Goal: Task Accomplishment & Management: Manage account settings

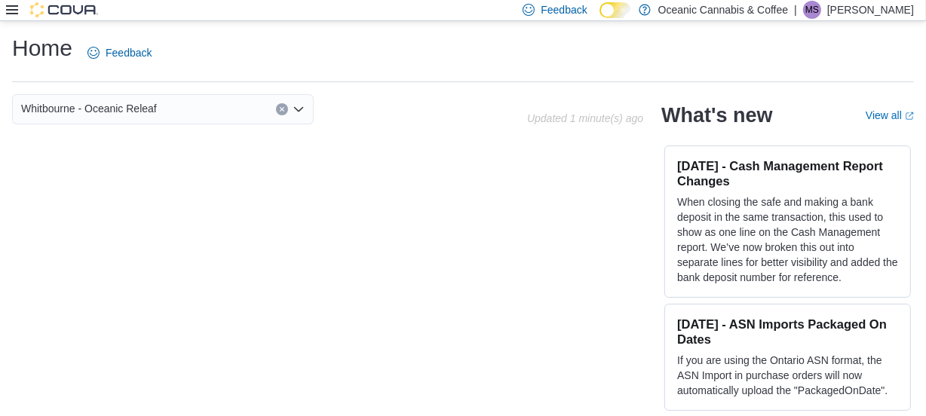
click at [9, 4] on icon at bounding box center [12, 10] width 12 height 12
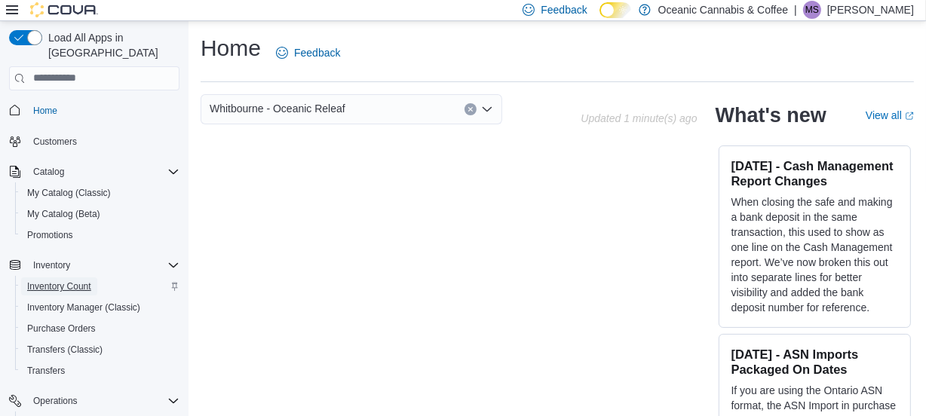
click at [80, 281] on span "Inventory Count" at bounding box center [59, 287] width 64 height 12
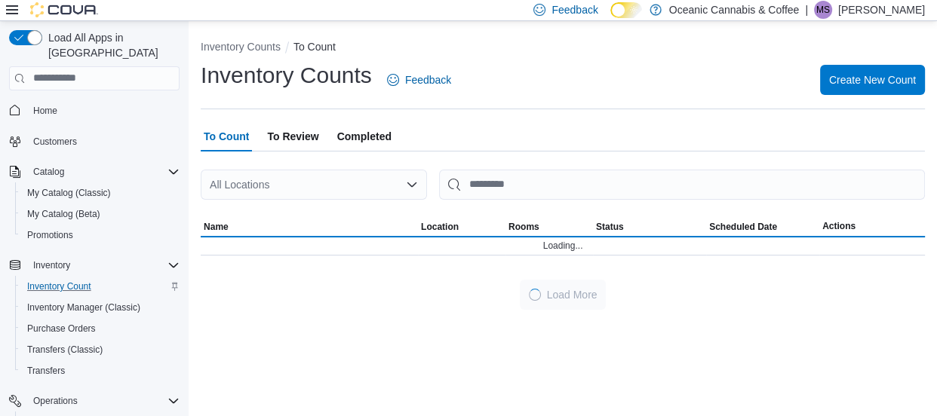
click at [9, 12] on icon at bounding box center [12, 10] width 12 height 12
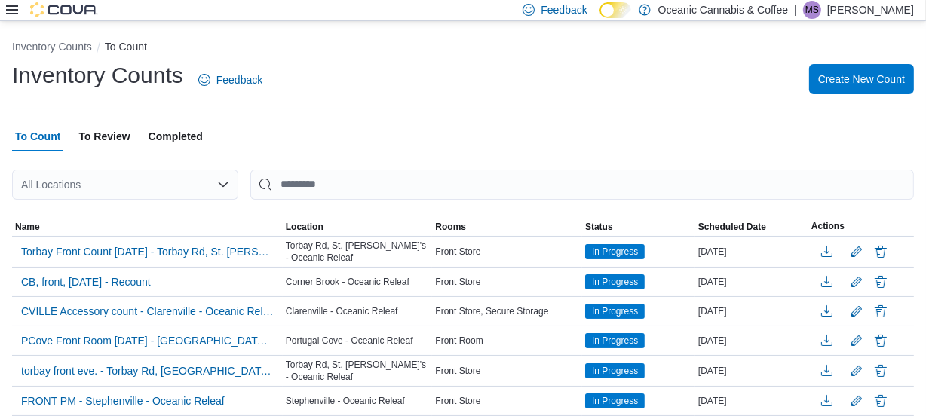
click at [858, 82] on span "Create New Count" at bounding box center [862, 79] width 87 height 15
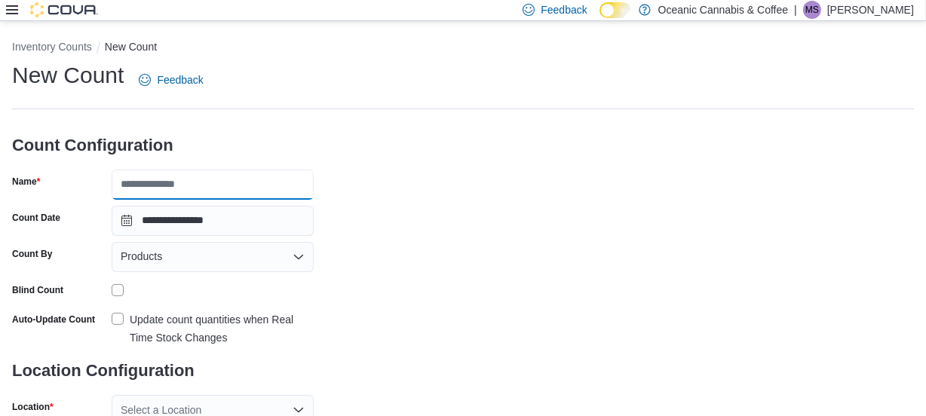
click at [214, 185] on input "Name" at bounding box center [213, 185] width 202 height 30
type input "**********"
click at [203, 260] on div "Products" at bounding box center [213, 257] width 202 height 30
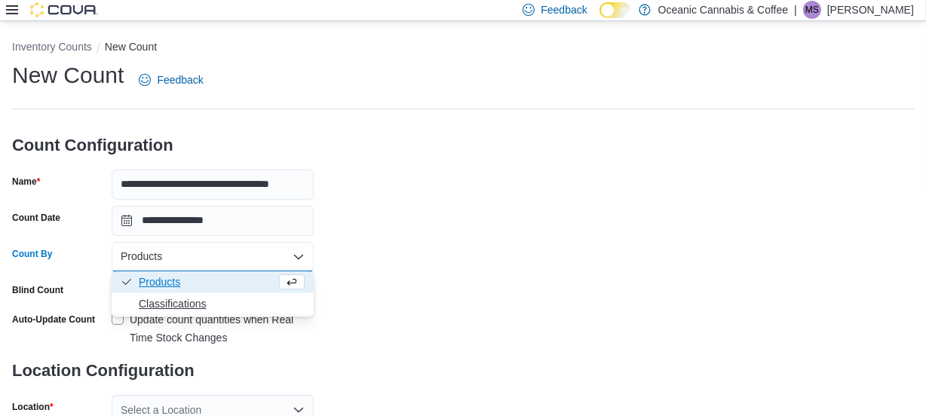
click at [178, 309] on span "Classifications" at bounding box center [222, 303] width 166 height 15
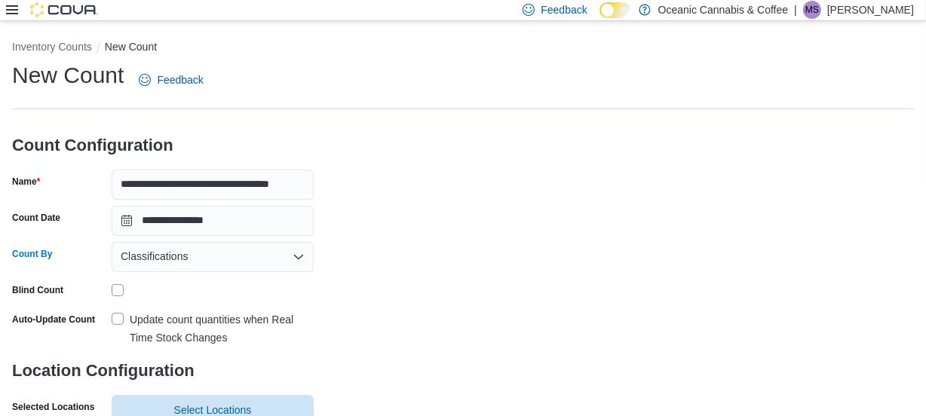
click at [108, 287] on div "Blind Count" at bounding box center [163, 289] width 302 height 23
click at [109, 287] on div "Blind Count" at bounding box center [163, 289] width 302 height 23
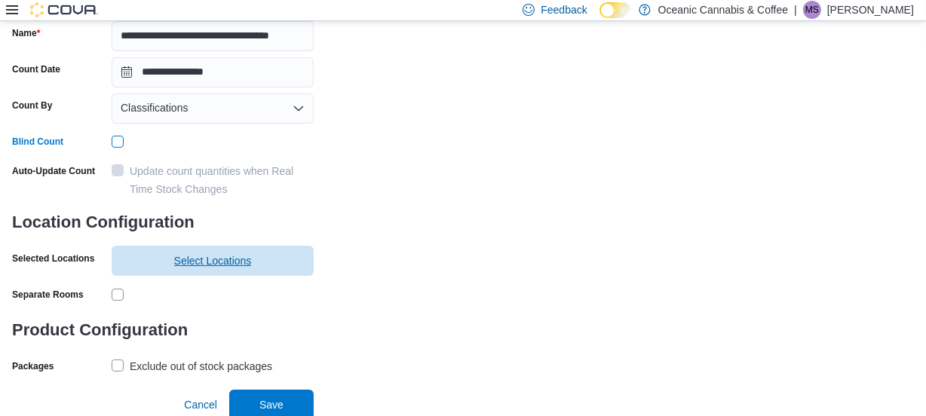
scroll to position [152, 0]
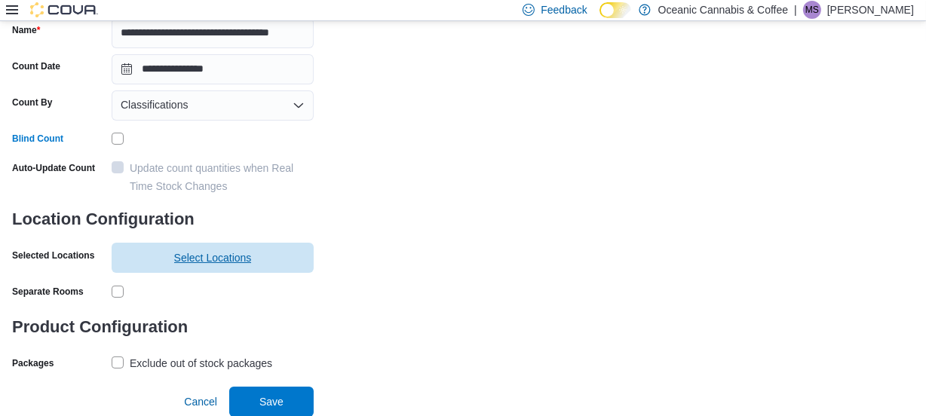
click at [151, 249] on span "Select Locations" at bounding box center [213, 258] width 184 height 30
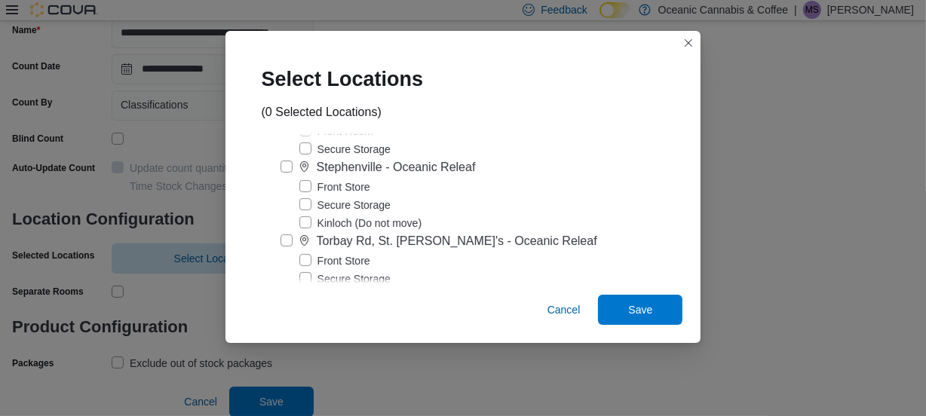
scroll to position [495, 0]
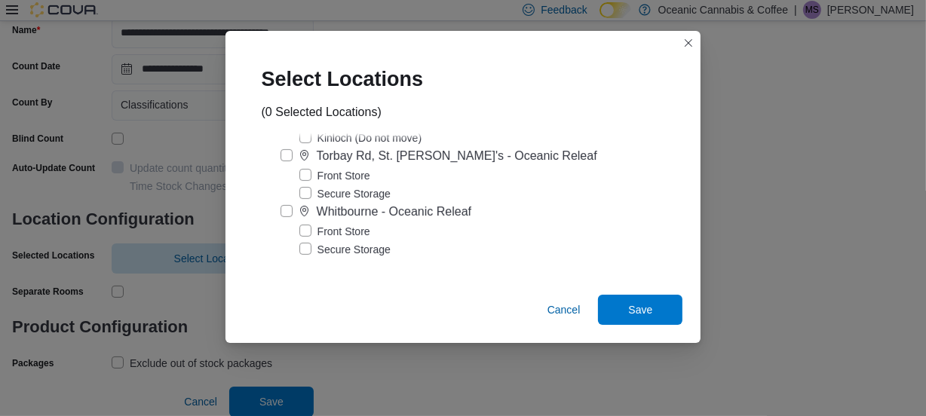
click at [316, 227] on label "Front Store" at bounding box center [334, 232] width 71 height 18
click at [612, 299] on span "Save" at bounding box center [640, 309] width 66 height 30
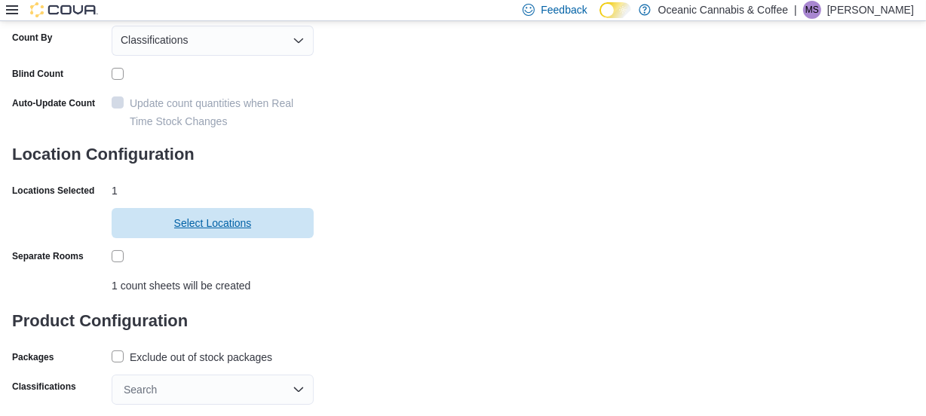
scroll to position [247, 0]
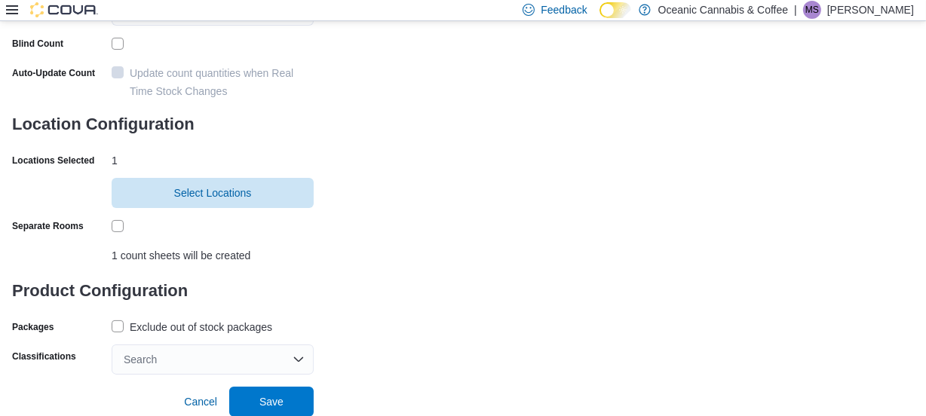
click at [113, 326] on label "Exclude out of stock packages" at bounding box center [192, 327] width 161 height 18
click at [164, 354] on div "Search" at bounding box center [213, 360] width 202 height 30
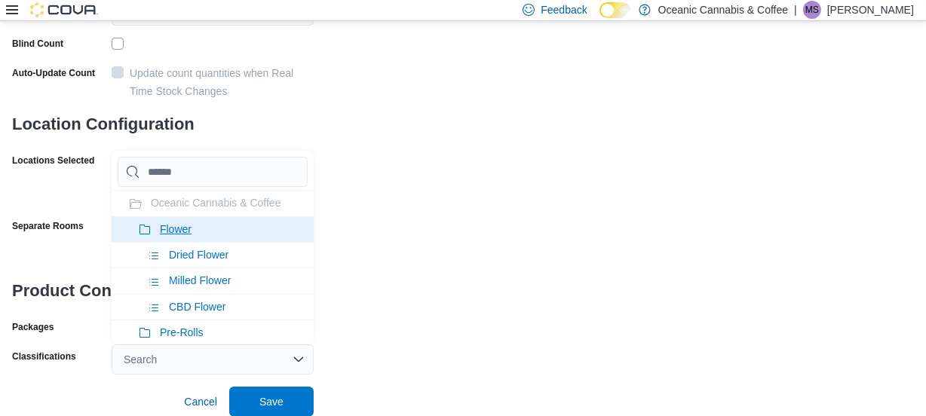
click at [219, 236] on li "Flower" at bounding box center [213, 230] width 202 height 26
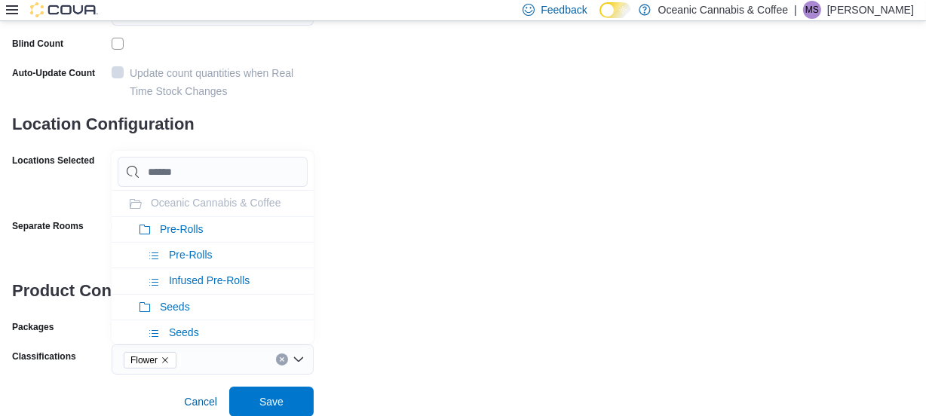
click at [219, 236] on li "Pre-Rolls" at bounding box center [213, 230] width 202 height 26
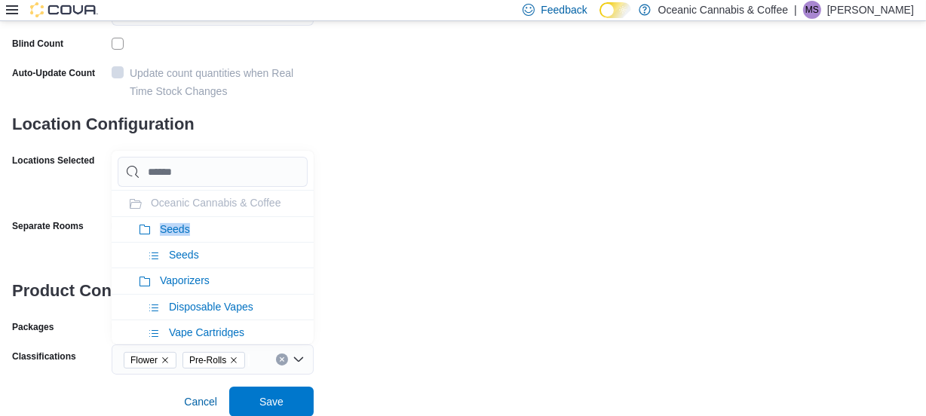
click at [219, 236] on li "Seeds" at bounding box center [213, 230] width 202 height 26
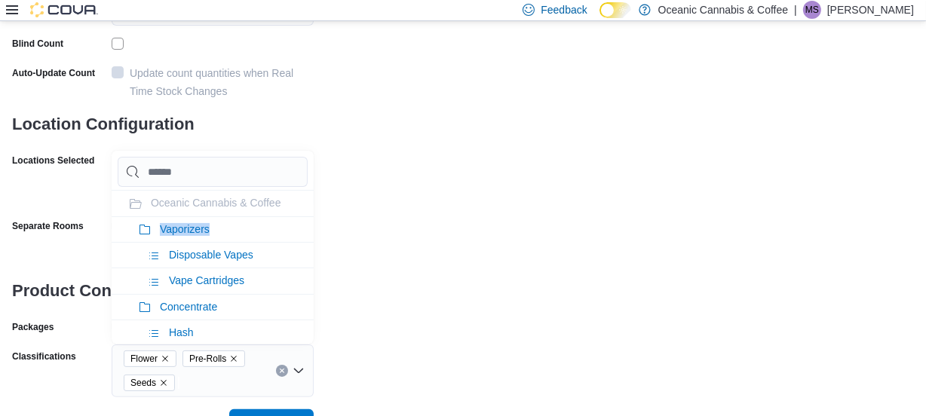
click at [219, 236] on li "Vaporizers" at bounding box center [213, 230] width 202 height 26
click at [219, 236] on li "Concentrate" at bounding box center [213, 230] width 202 height 26
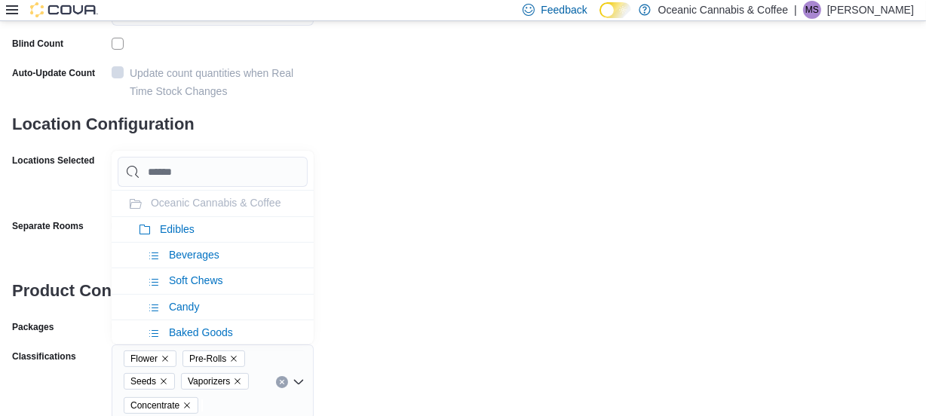
click at [219, 236] on li "Edibles" at bounding box center [213, 230] width 202 height 26
click at [219, 236] on li "Oil & Capsules" at bounding box center [213, 230] width 202 height 26
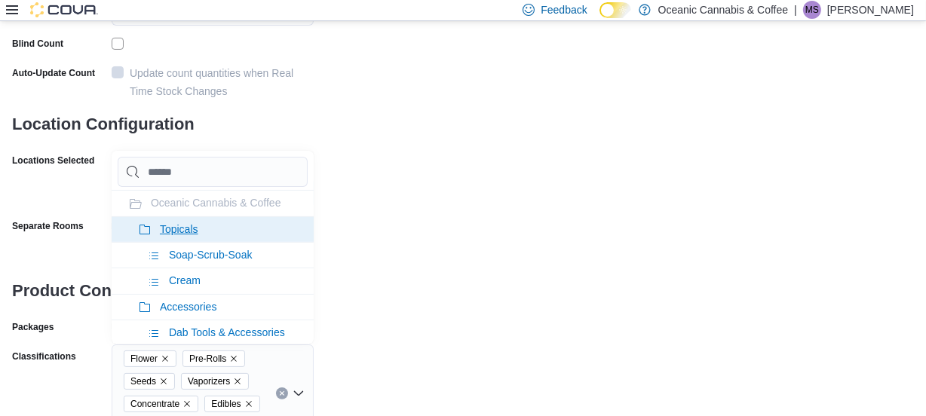
click at [264, 226] on li "Topicals" at bounding box center [213, 230] width 202 height 26
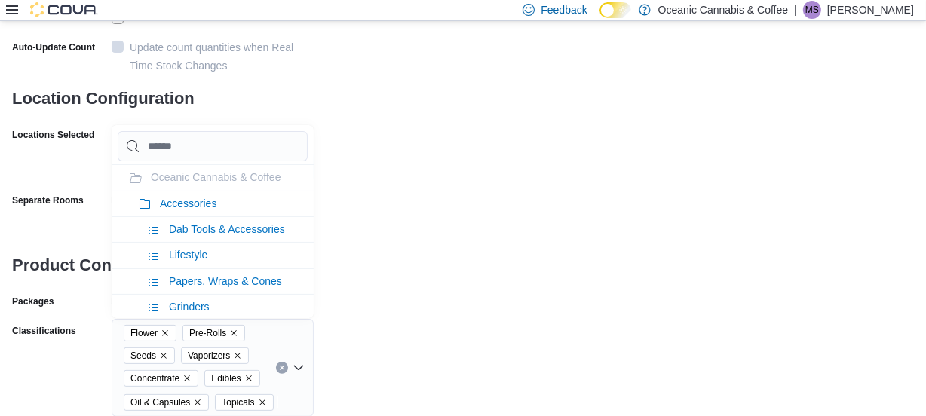
click at [374, 226] on div "**********" at bounding box center [463, 102] width 902 height 629
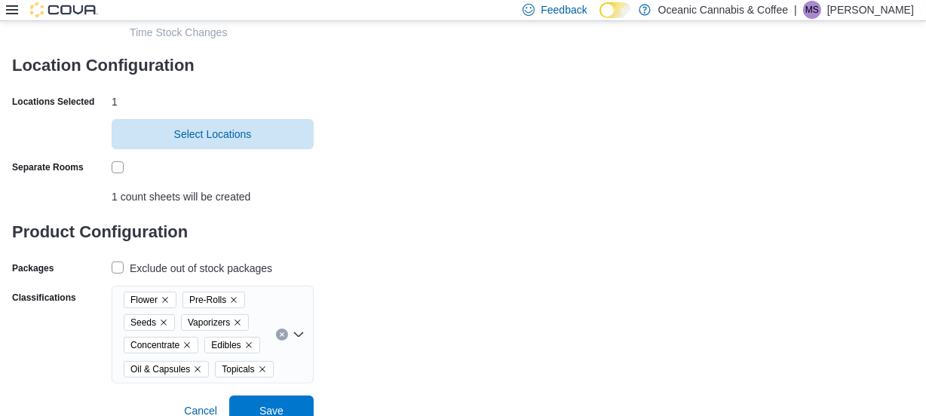
scroll to position [315, 0]
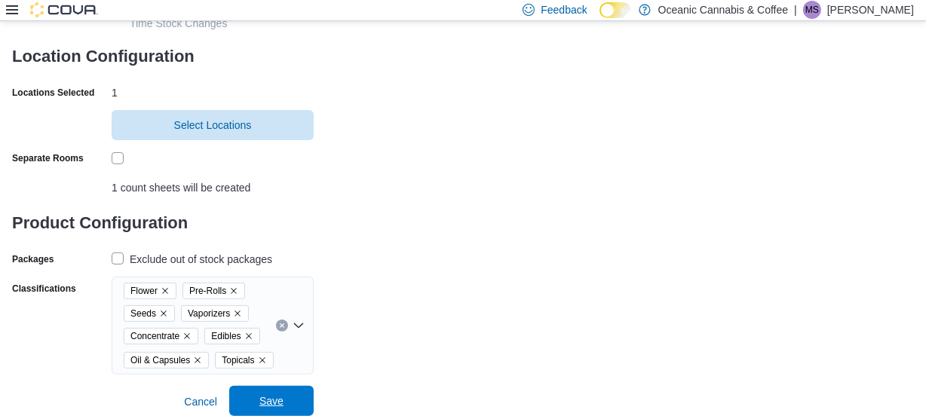
click at [269, 390] on span "Save" at bounding box center [271, 401] width 66 height 30
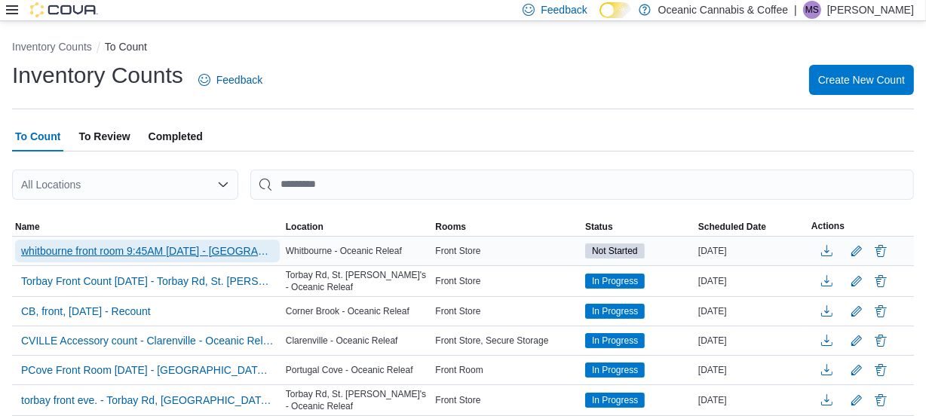
click at [172, 241] on span "whitbourne front room 9:45AM [DATE] - [GEOGRAPHIC_DATA] - [GEOGRAPHIC_DATA] Rel…" at bounding box center [147, 251] width 253 height 23
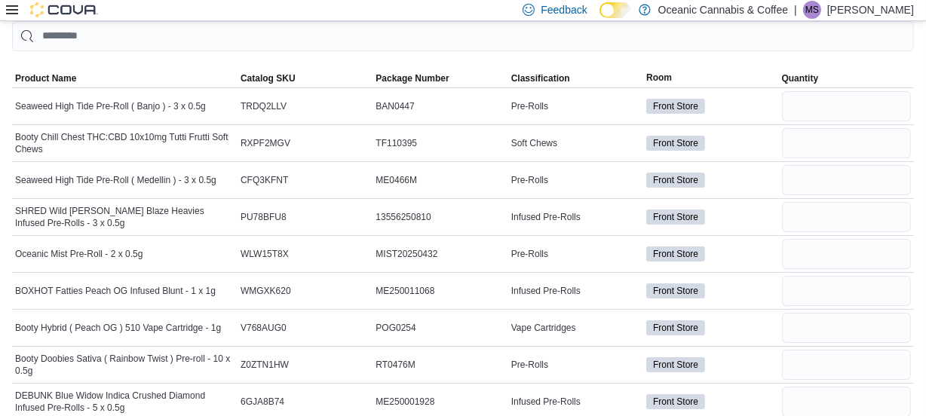
scroll to position [137, 0]
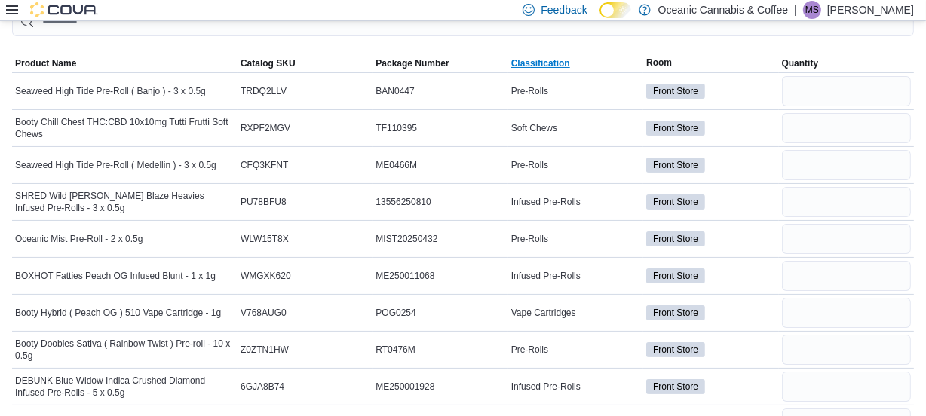
click at [561, 57] on span "Classification" at bounding box center [540, 63] width 59 height 12
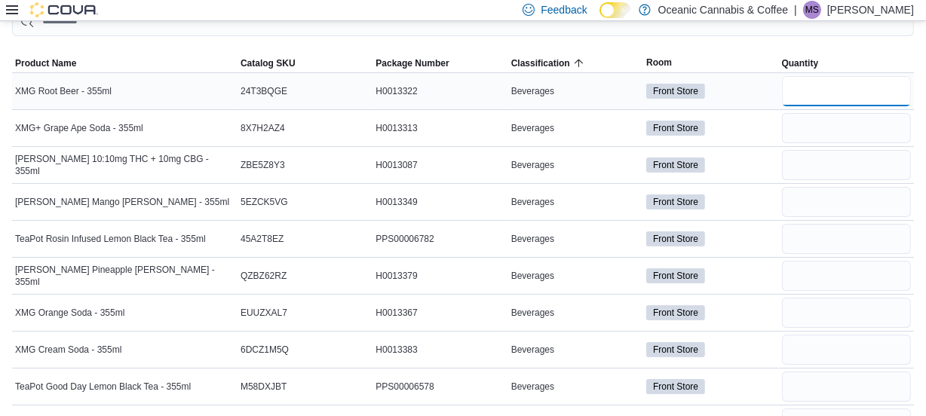
click at [799, 88] on input "number" at bounding box center [846, 91] width 129 height 30
type input "**"
type input "*"
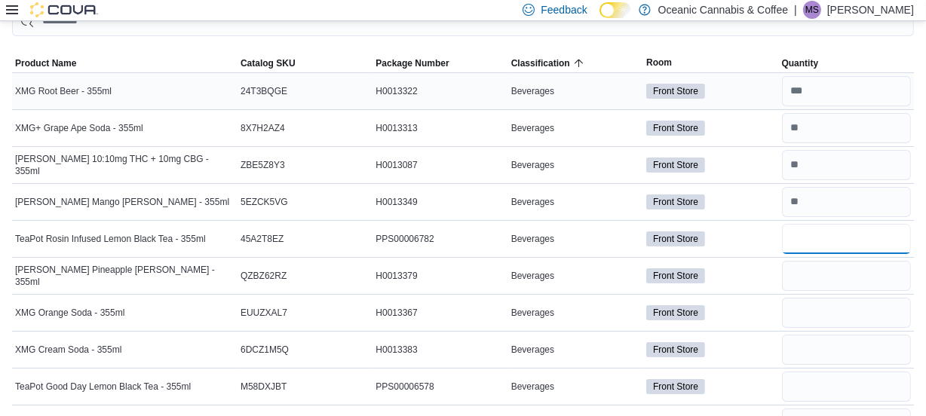
type input "*"
type input "**"
type input "*"
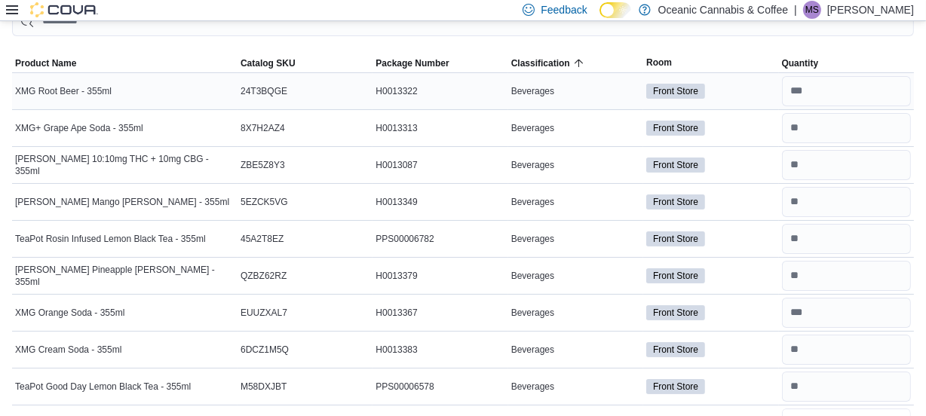
scroll to position [158, 0]
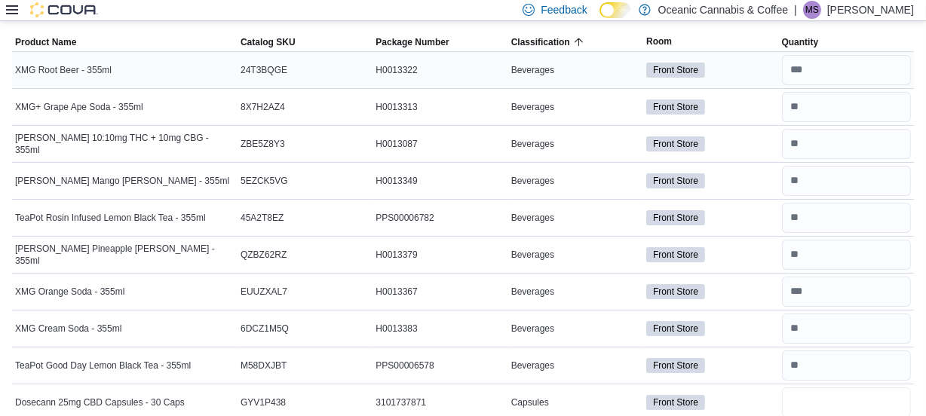
type input "**"
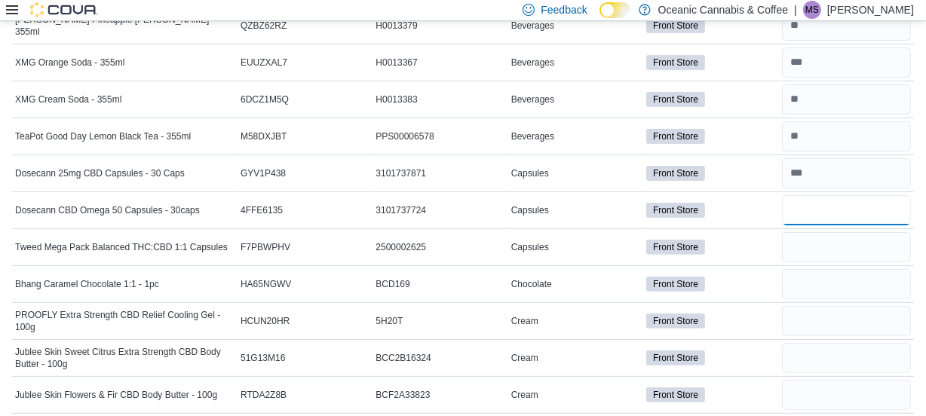
type input "**"
type input "*"
type input "**"
type input "*"
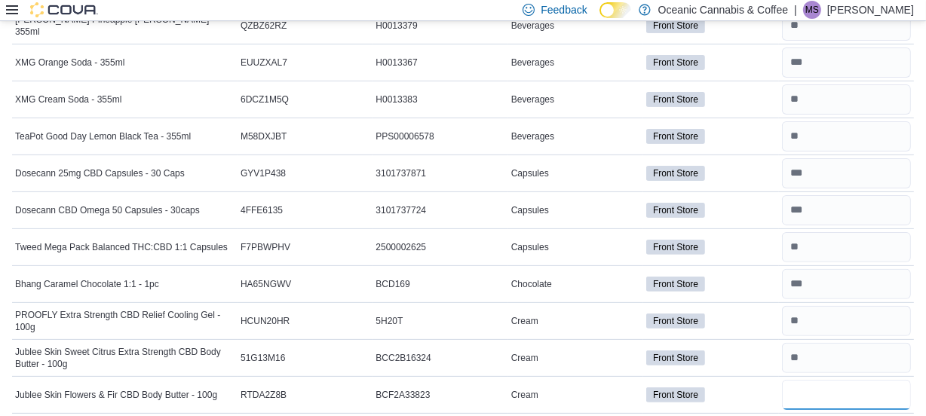
type input "*"
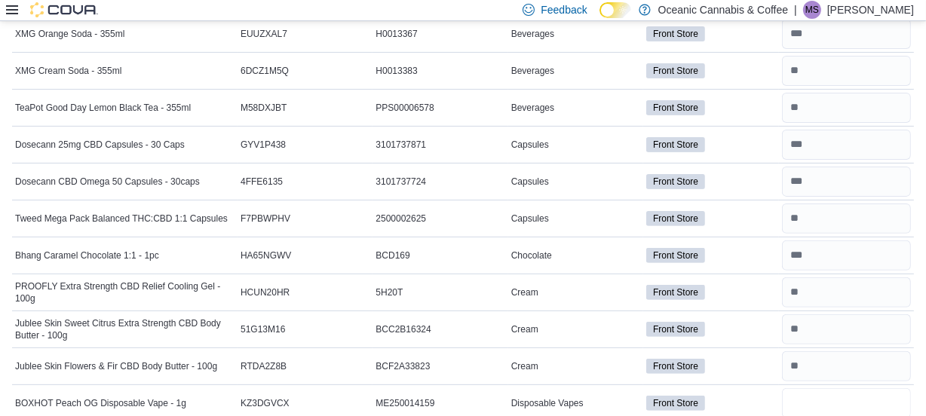
type input "**"
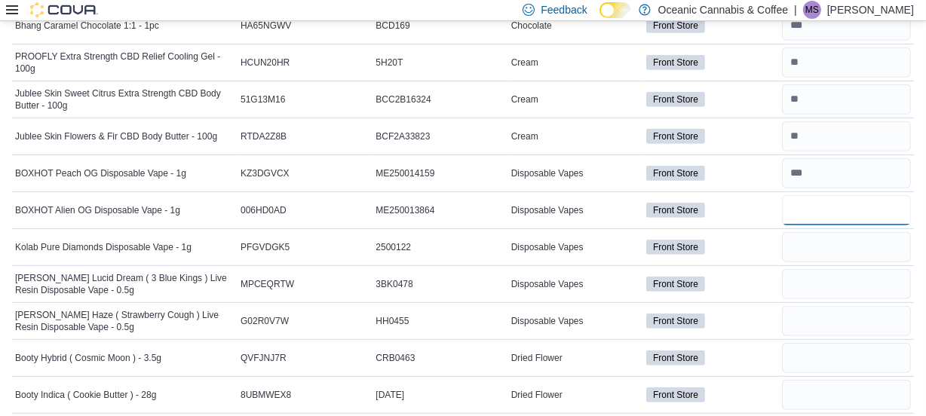
type input "**"
type input "*"
type input "**"
type input "*"
type input "**"
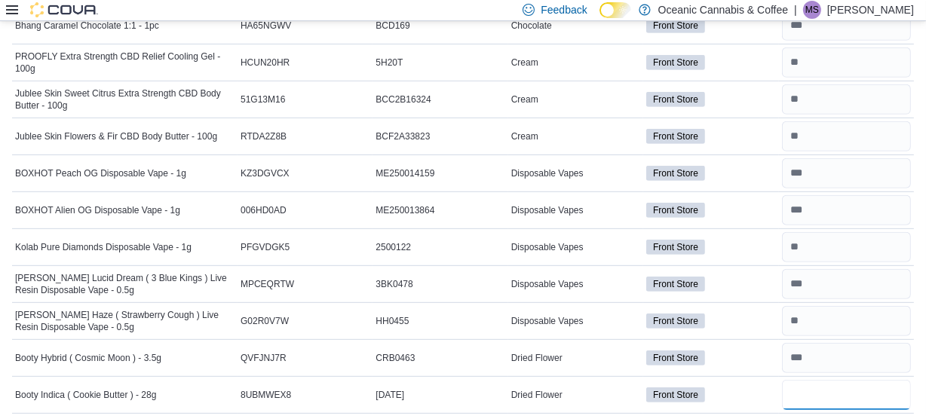
type input "*"
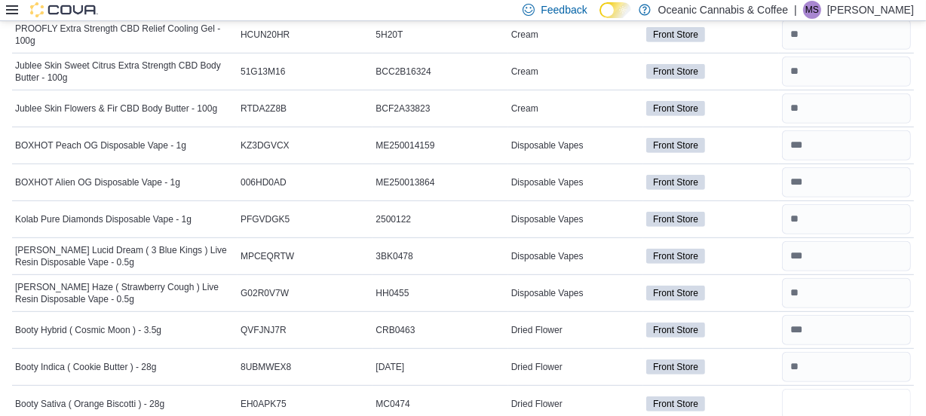
type input "*"
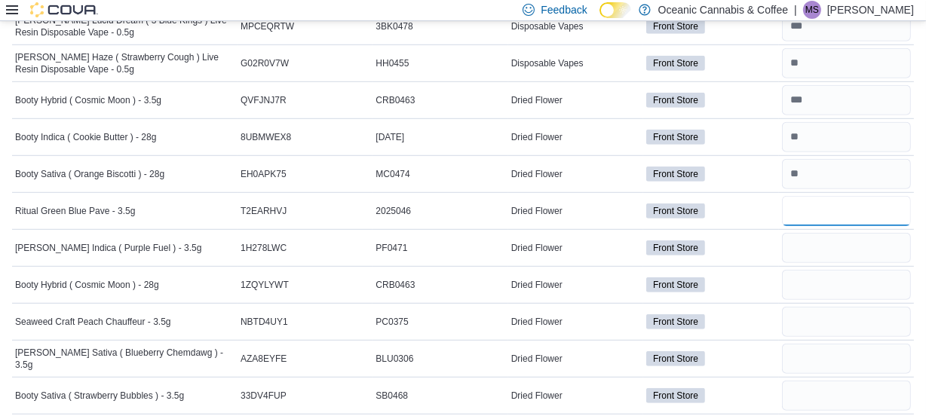
type input "*"
type input "**"
type input "*"
type input "**"
click at [837, 313] on input "number" at bounding box center [846, 322] width 129 height 30
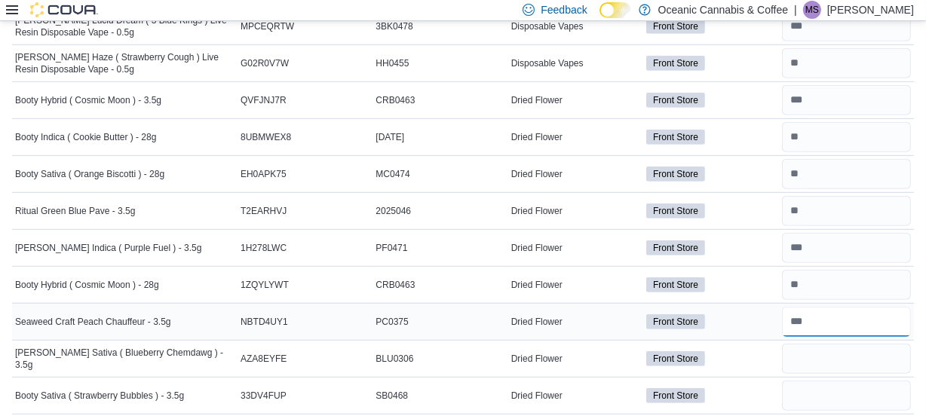
type input "**"
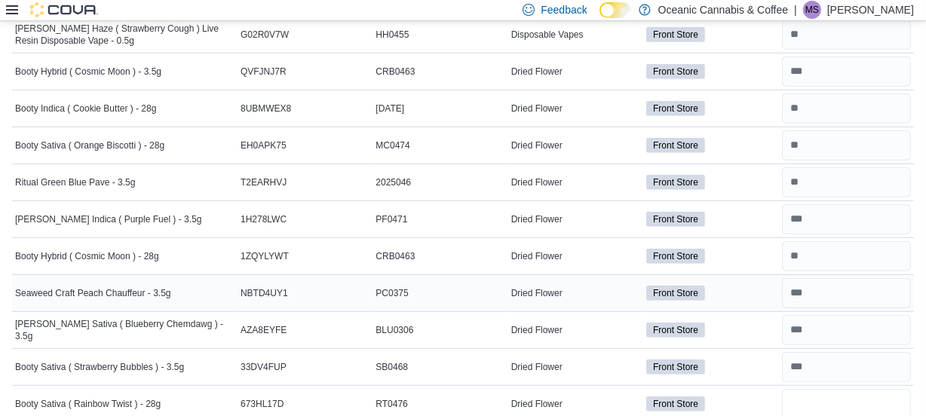
type input "*"
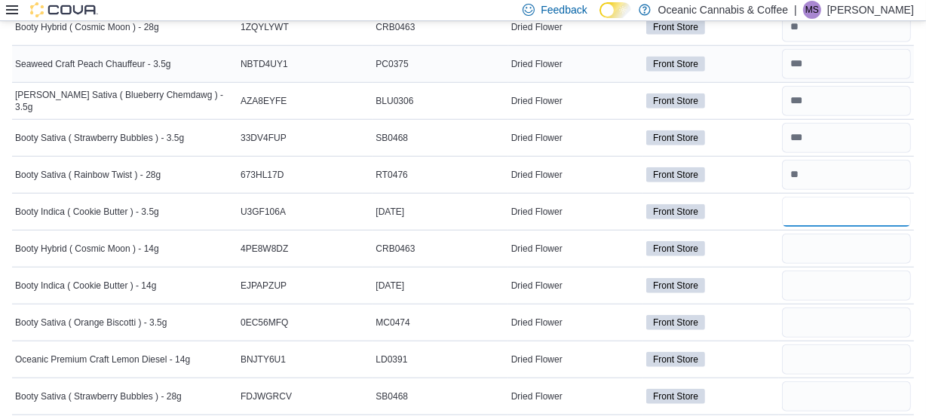
type input "**"
type input "*"
type input "**"
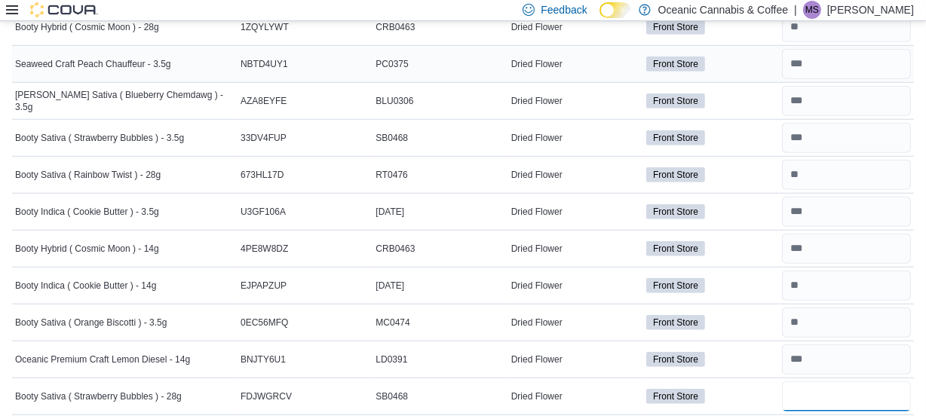
type input "*"
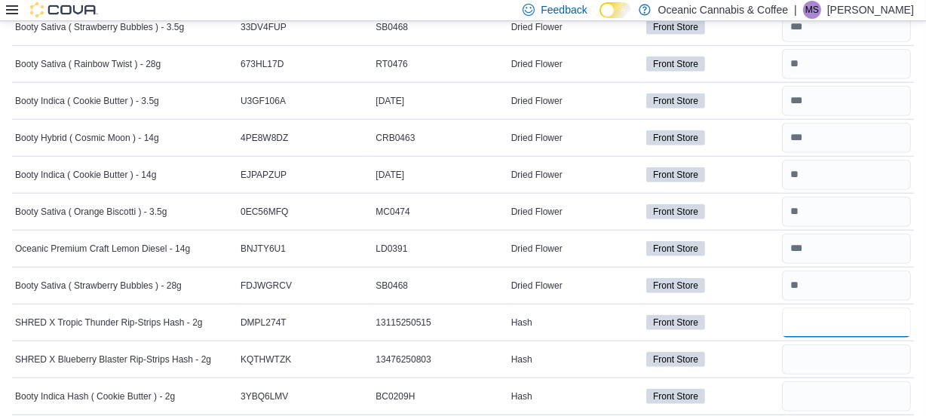
scroll to position [1464, 0]
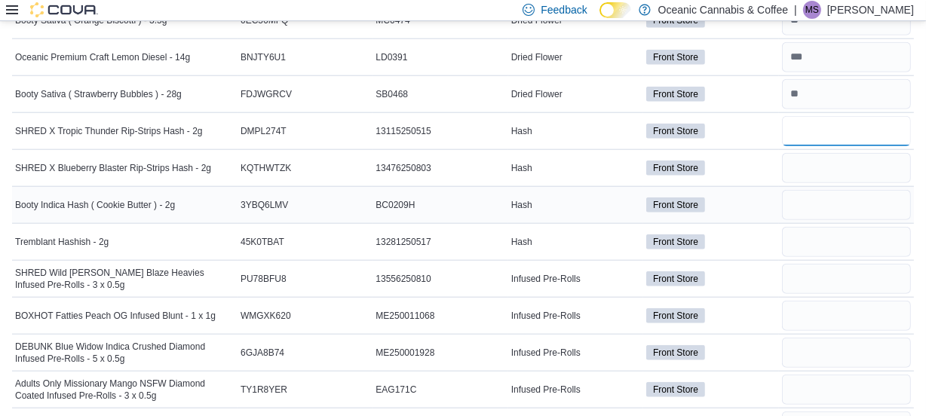
type input "*"
type input "**"
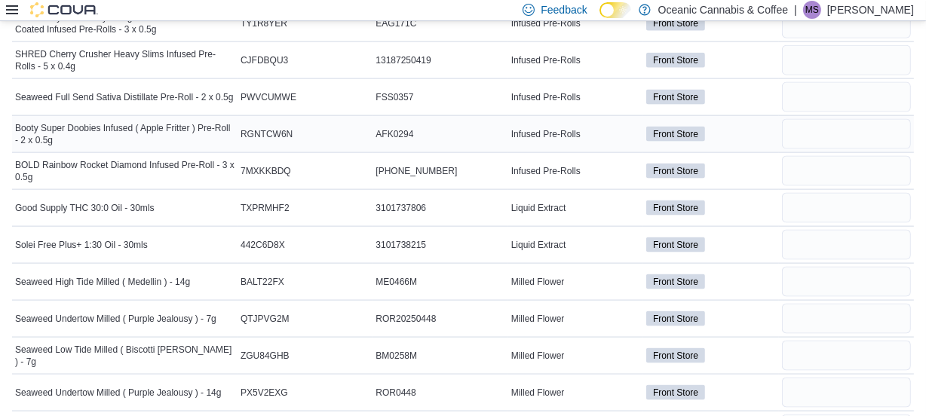
scroll to position [1876, 0]
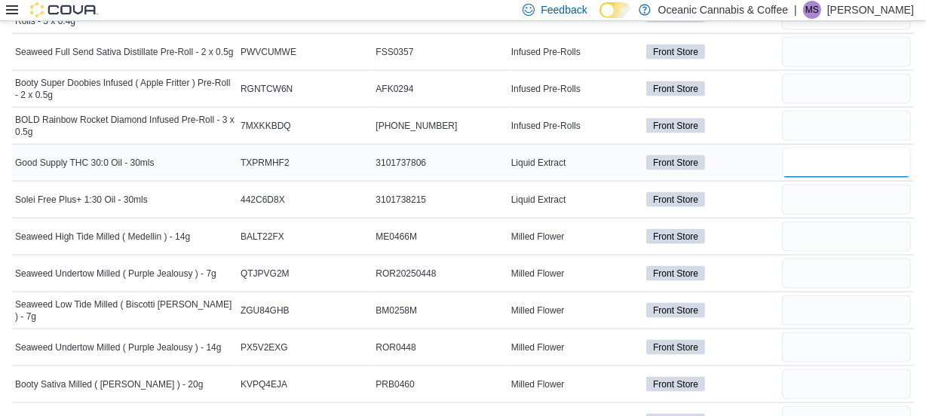
click at [829, 149] on input "number" at bounding box center [846, 163] width 129 height 30
type input "*"
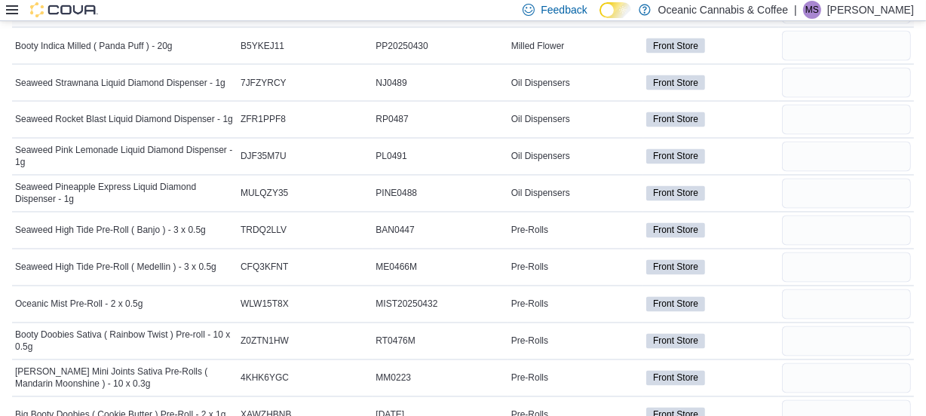
scroll to position [2425, 0]
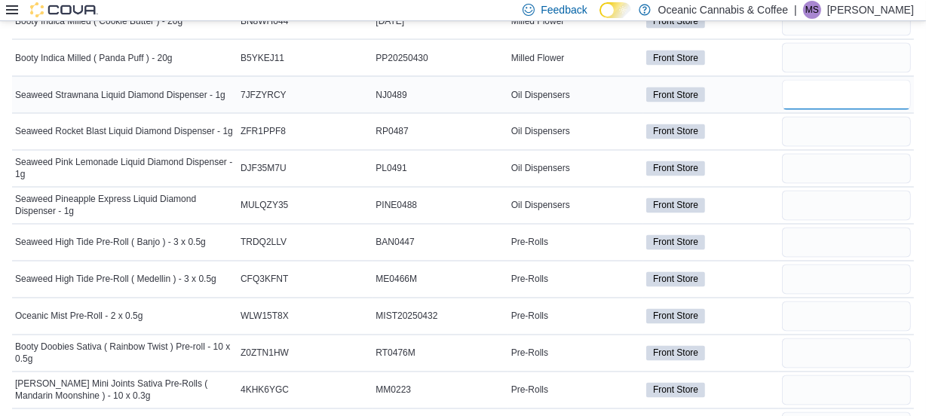
click at [791, 83] on input "number" at bounding box center [846, 95] width 129 height 30
type input "**"
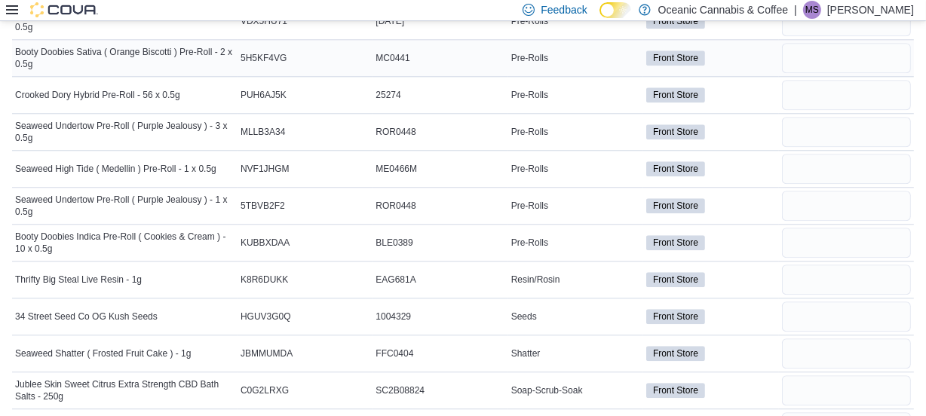
scroll to position [3659, 0]
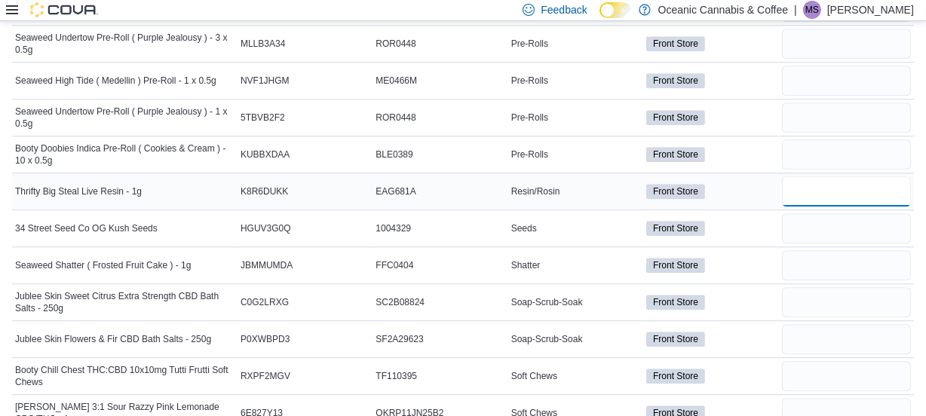
click at [825, 177] on input "number" at bounding box center [846, 192] width 129 height 30
type input "*"
type input "**"
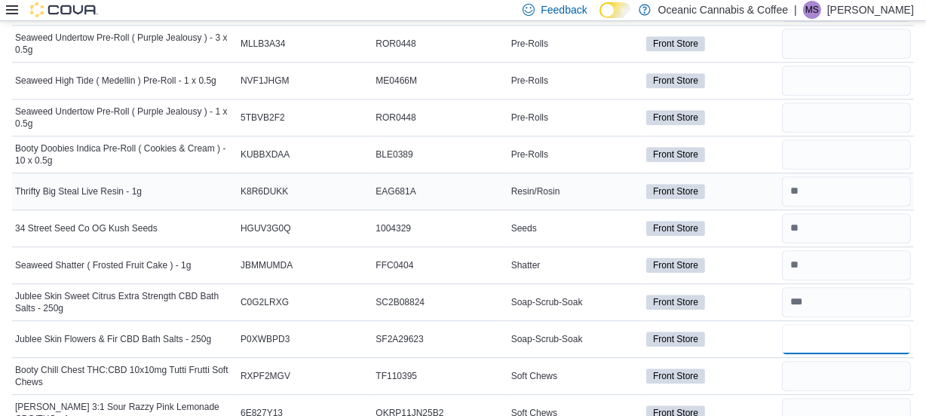
type input "*"
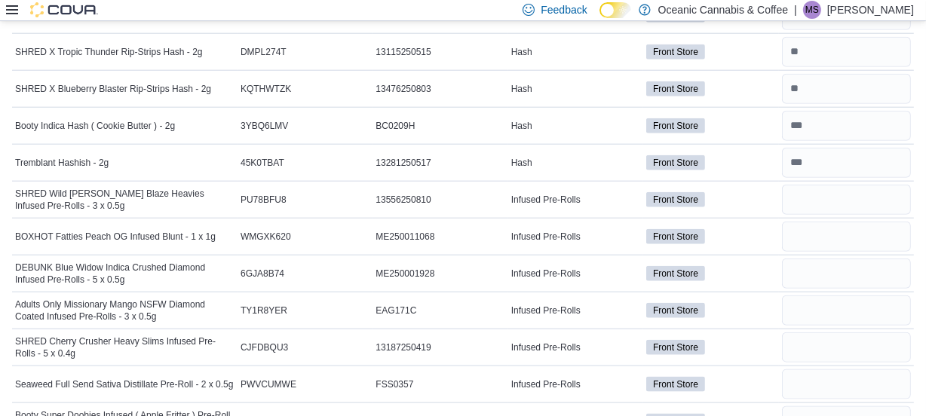
scroll to position [1533, 0]
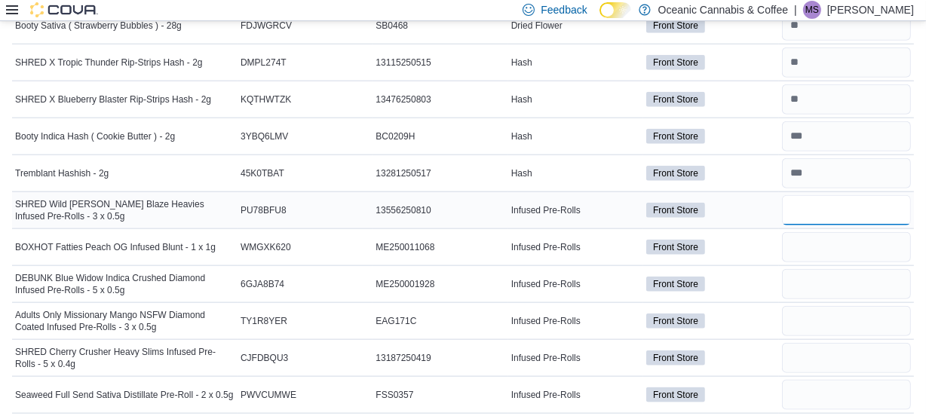
click at [828, 201] on input "number" at bounding box center [846, 210] width 129 height 30
type input "**"
type input "*"
type input "**"
type input "*"
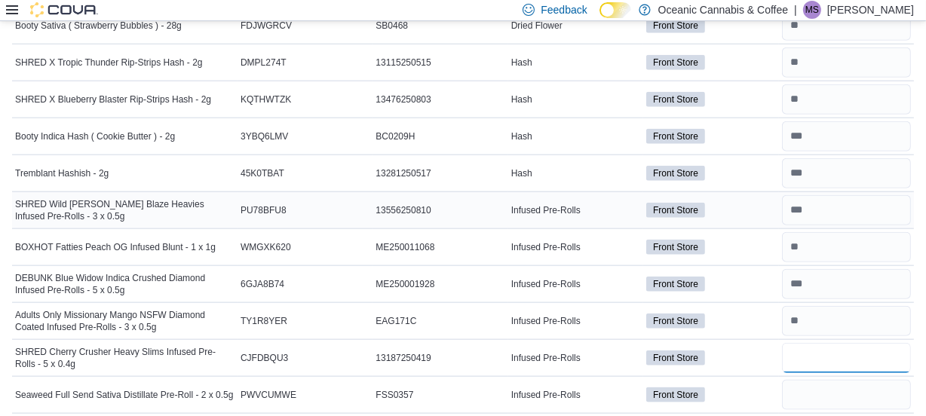
type input "*"
type input "**"
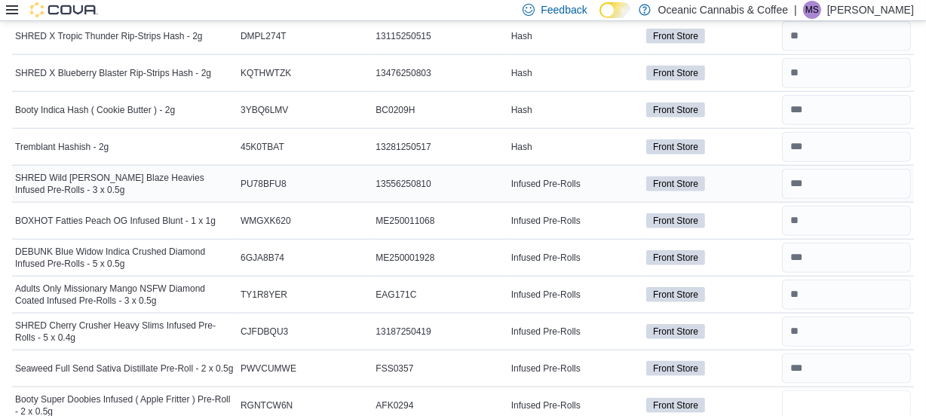
type input "**"
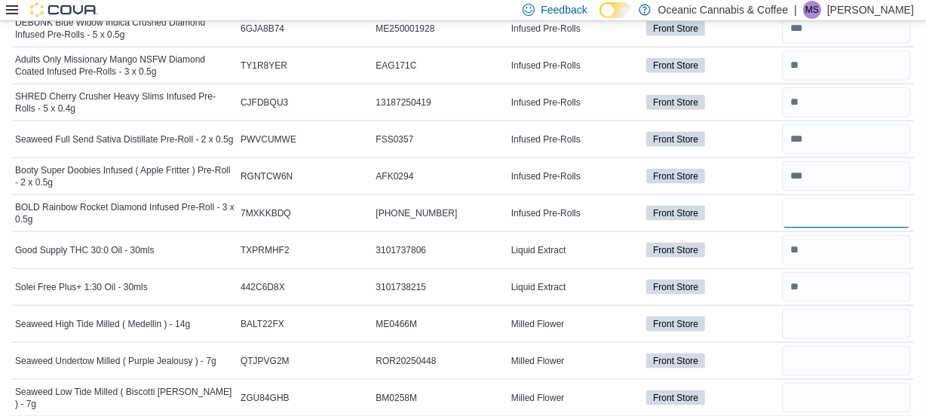
type input "*"
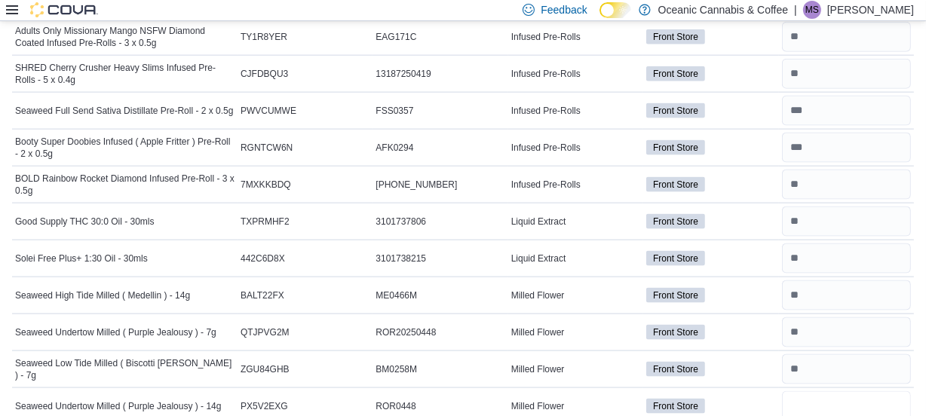
type input "*"
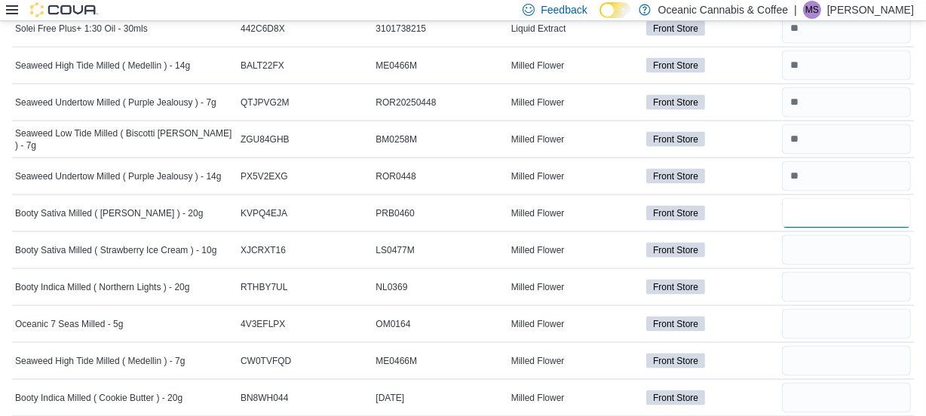
type input "*"
type input "**"
type input "*"
type input "**"
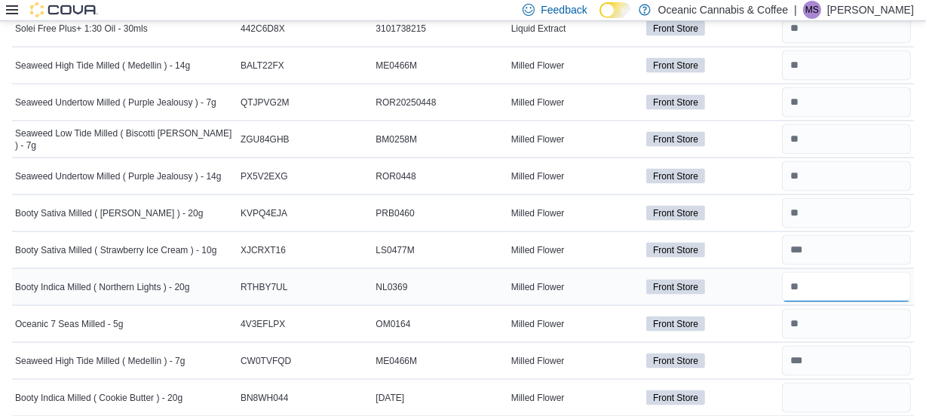
click at [825, 283] on input "number" at bounding box center [846, 287] width 129 height 30
type input "**"
click at [810, 385] on input "number" at bounding box center [846, 398] width 129 height 30
type input "*"
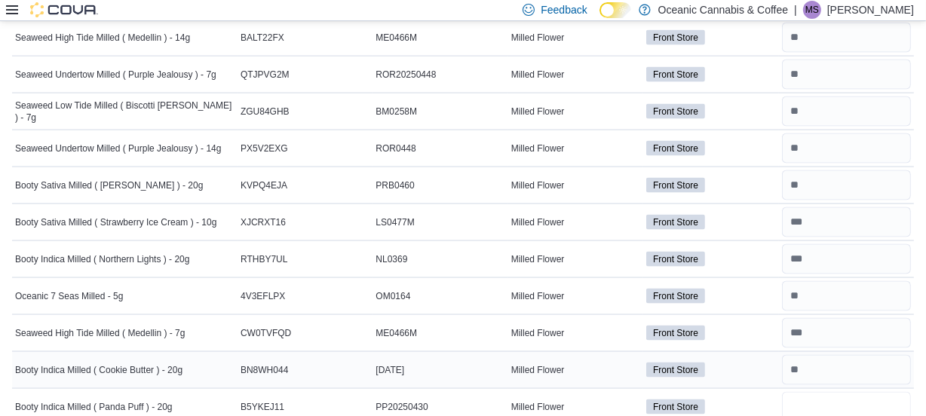
type input "*"
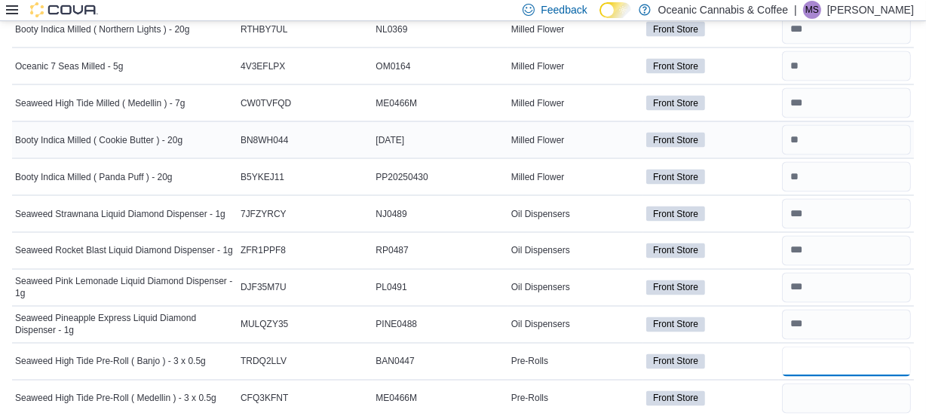
type input "**"
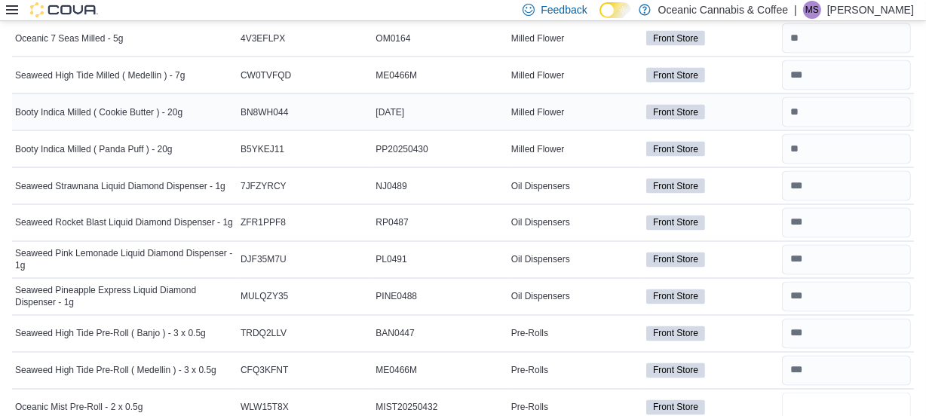
type input "**"
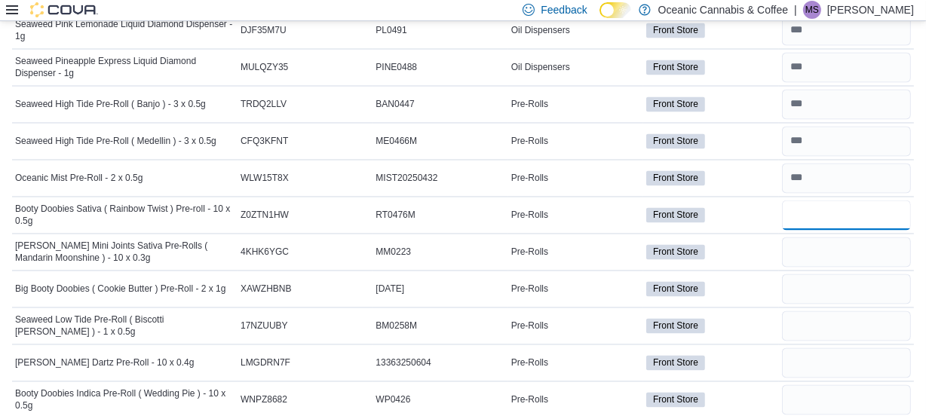
type input "*"
type input "**"
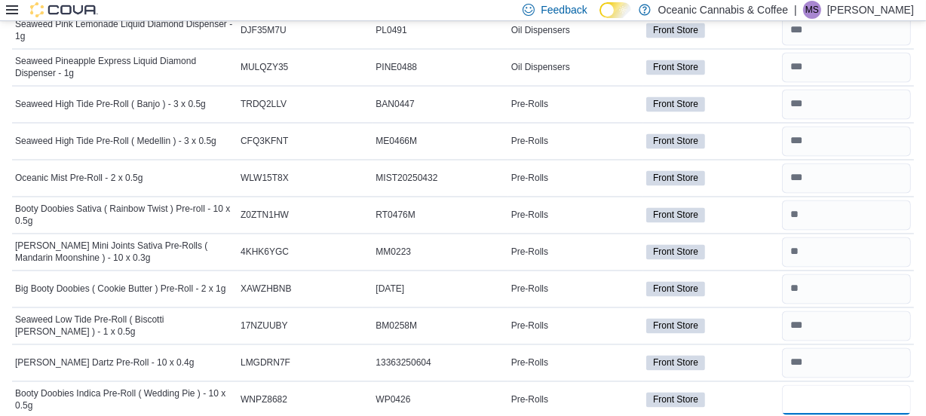
type input "**"
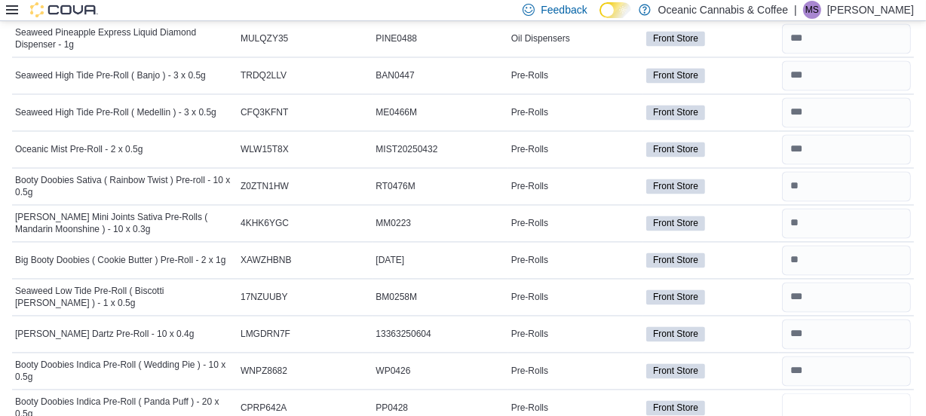
type input "*"
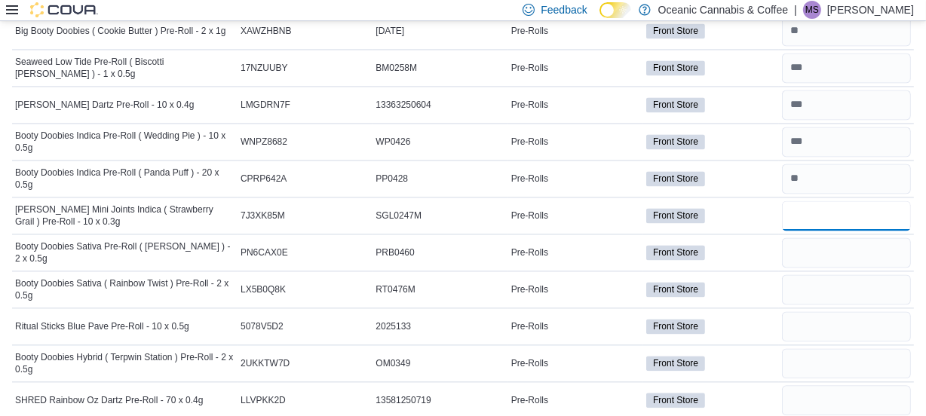
type input "*"
type input "**"
type input "*"
type input "**"
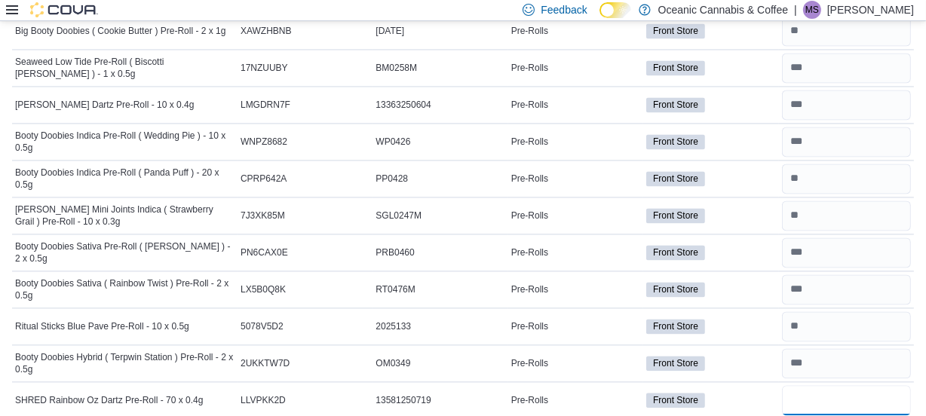
type input "*"
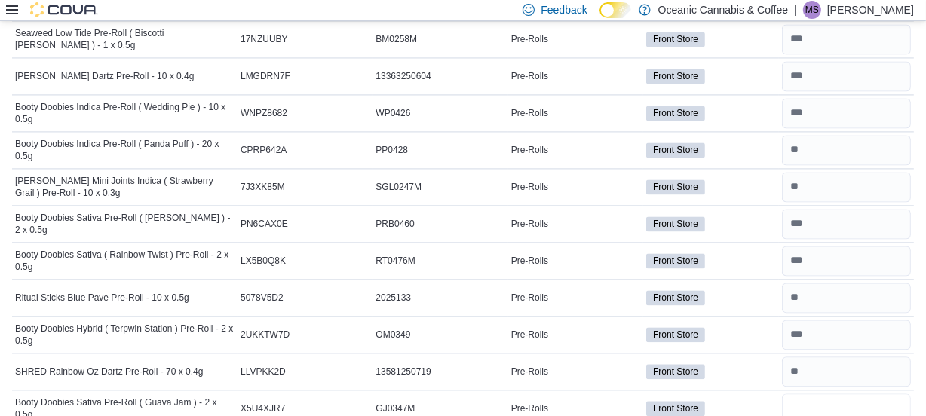
type input "**"
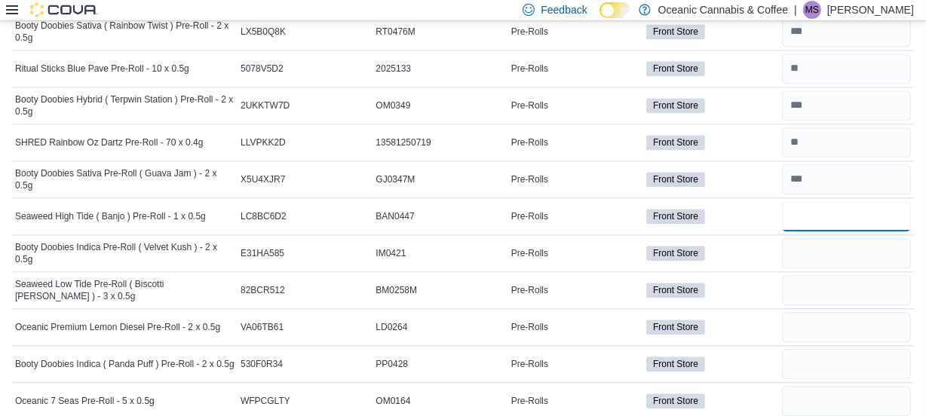
type input "**"
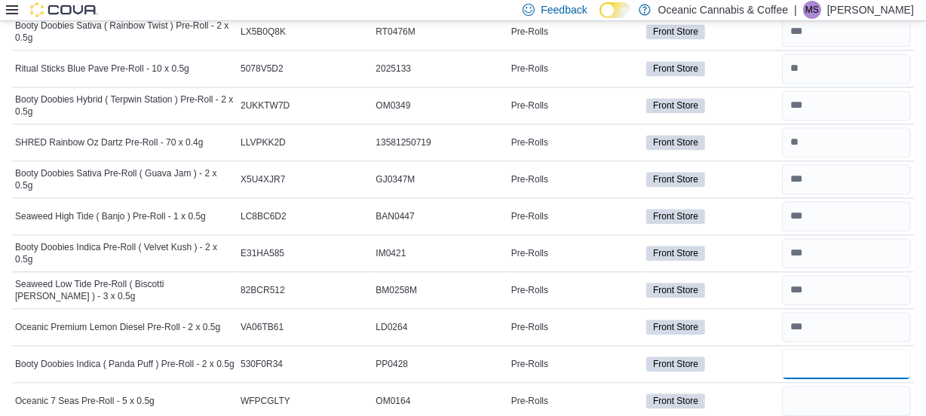
type input "**"
type input "*"
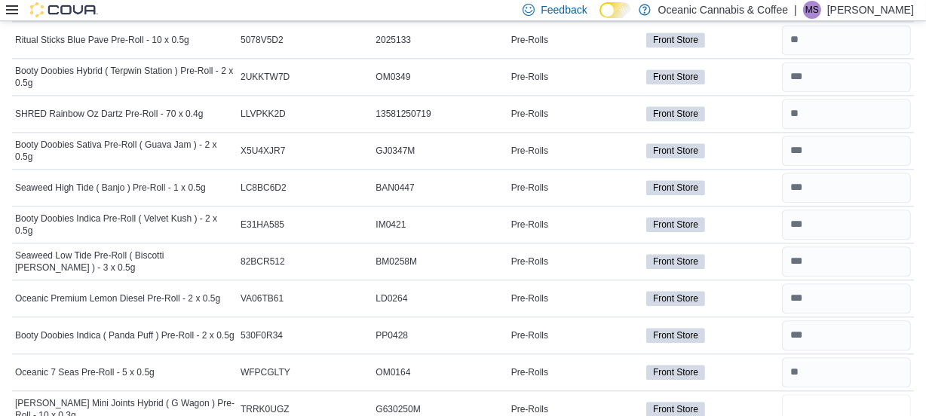
type input "**"
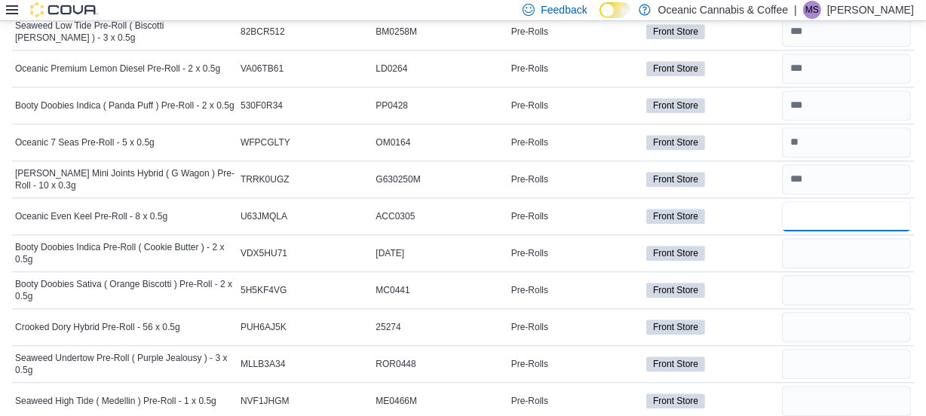
type input "*"
type input "**"
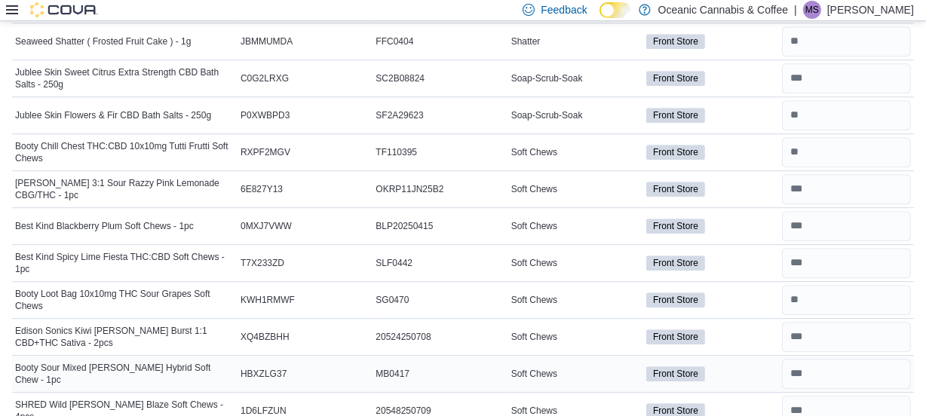
scroll to position [4112, 0]
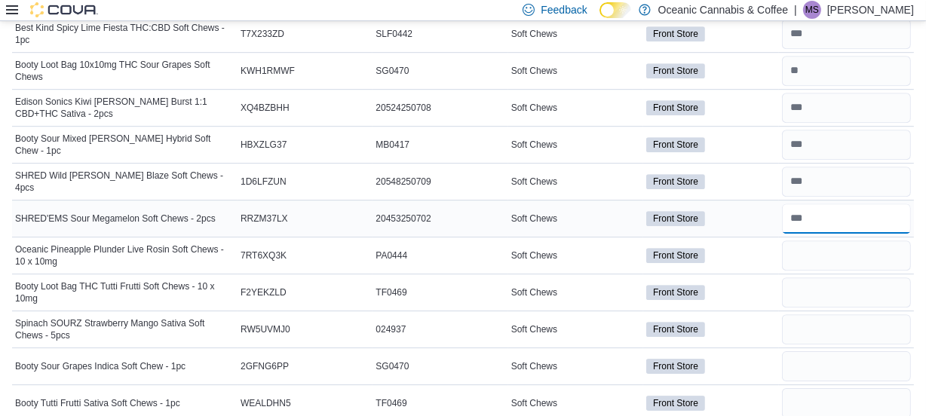
click at [827, 216] on input "number" at bounding box center [846, 219] width 129 height 30
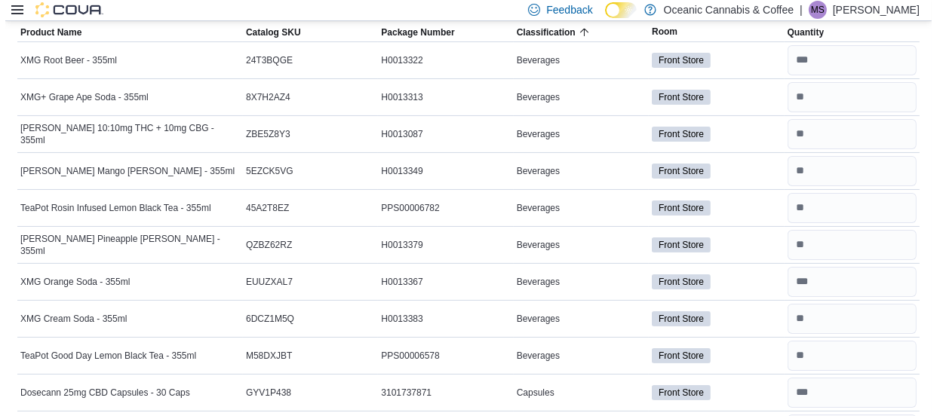
scroll to position [0, 0]
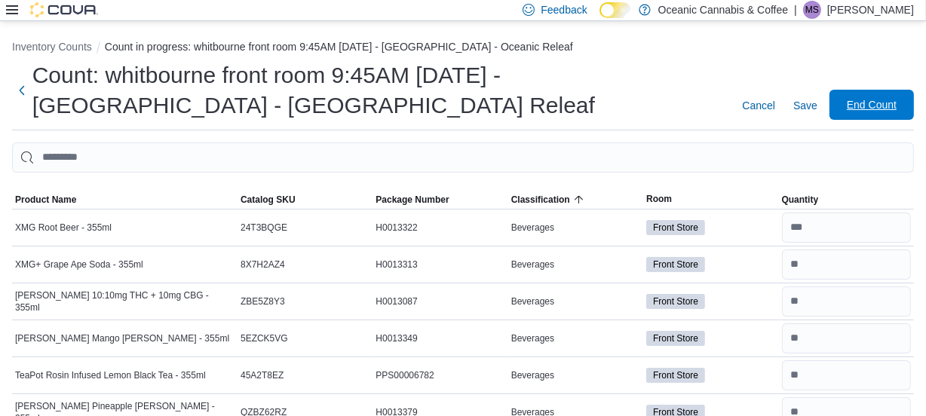
click at [892, 105] on span "End Count" at bounding box center [872, 104] width 50 height 15
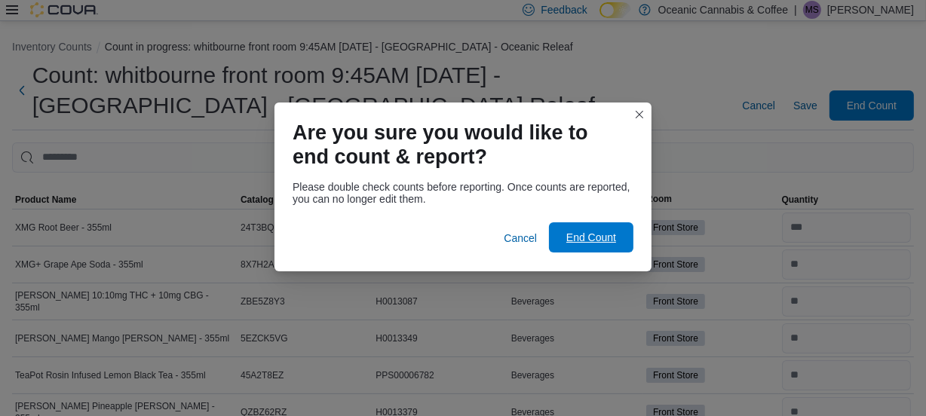
click at [585, 238] on span "End Count" at bounding box center [592, 237] width 50 height 15
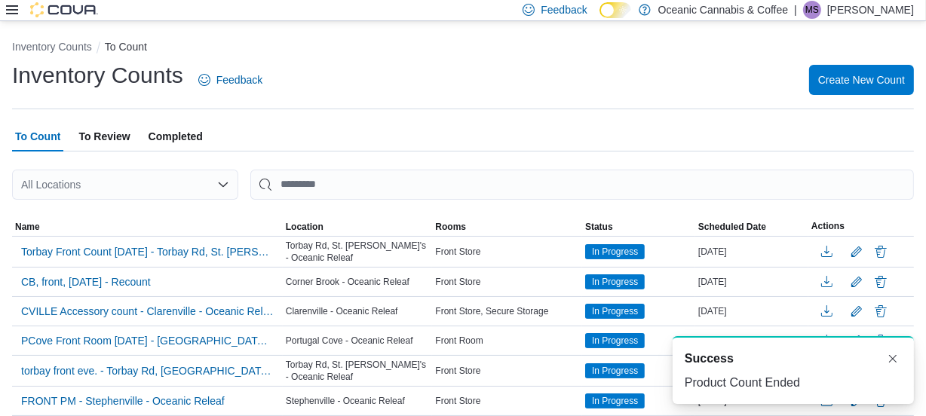
click at [106, 136] on span "To Review" at bounding box center [103, 136] width 51 height 30
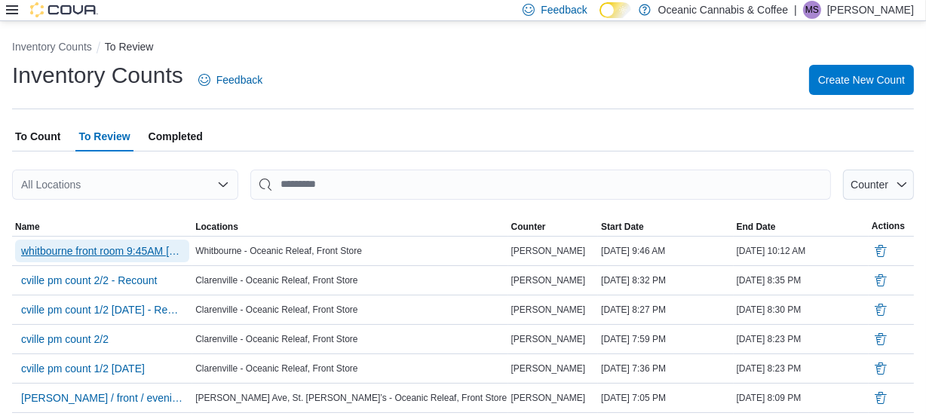
click at [131, 250] on span "whitbourne front room 9:45AM [DATE] - [GEOGRAPHIC_DATA] - [GEOGRAPHIC_DATA] Rel…" at bounding box center [102, 251] width 162 height 15
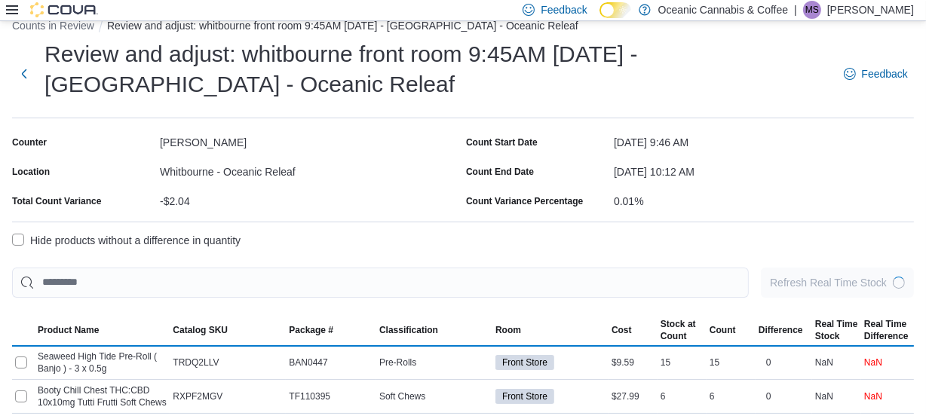
scroll to position [23, 0]
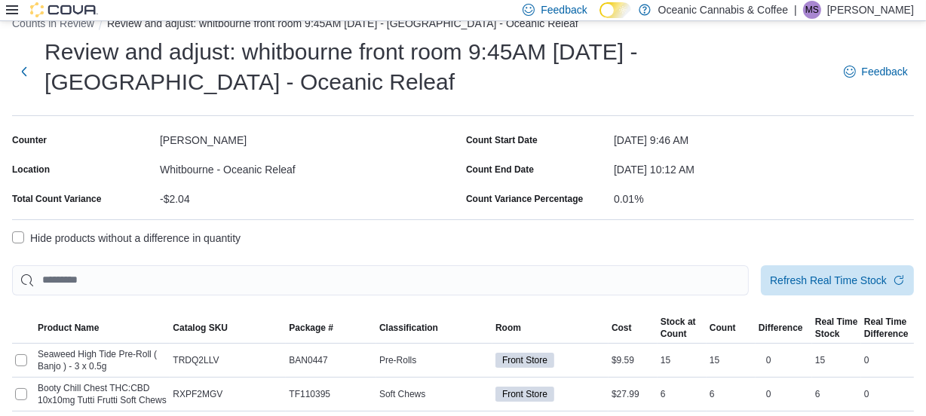
click at [17, 239] on label "Hide products without a difference in quantity" at bounding box center [126, 238] width 229 height 18
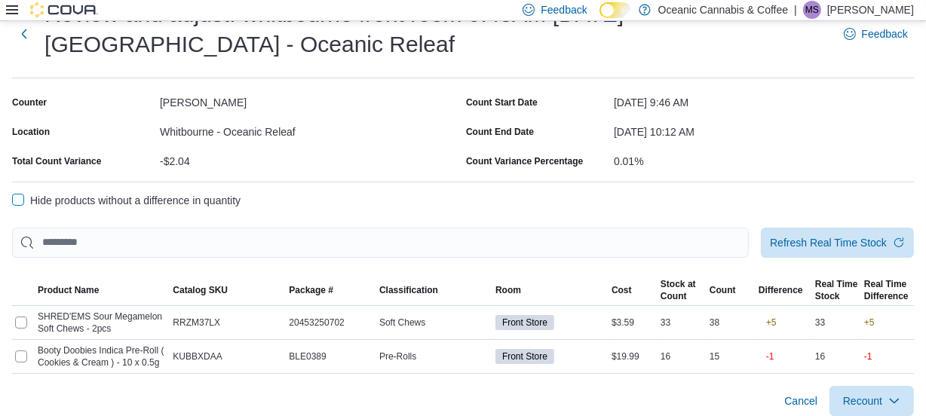
scroll to position [72, 0]
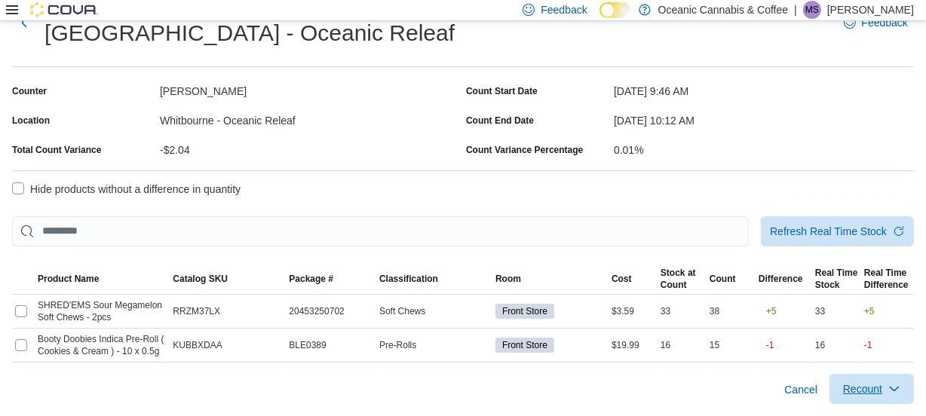
click at [882, 387] on span "Recount" at bounding box center [862, 389] width 39 height 15
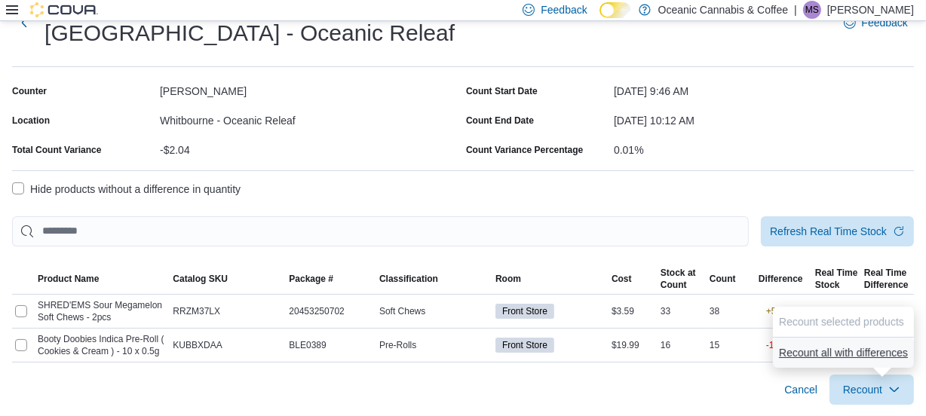
click at [855, 351] on span "Recount all with differences" at bounding box center [843, 353] width 129 height 15
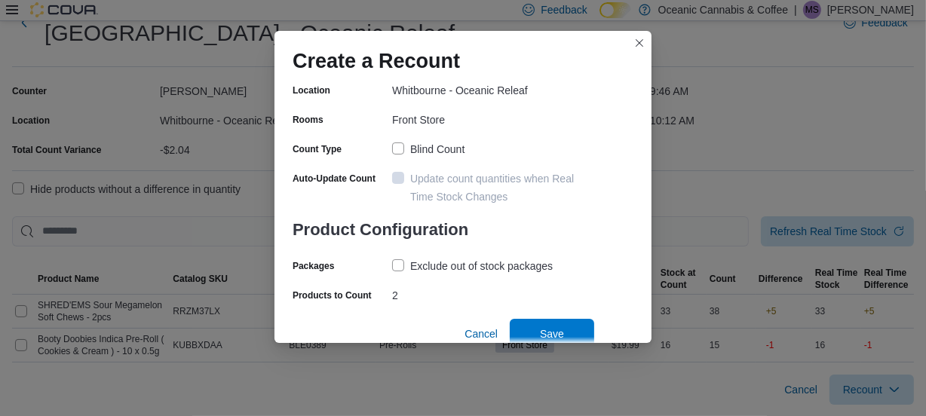
scroll to position [134, 0]
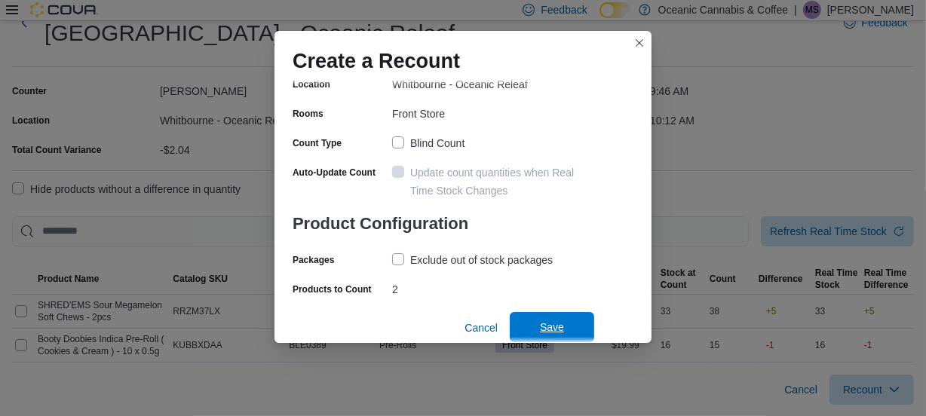
click at [573, 328] on span "Save" at bounding box center [552, 327] width 66 height 30
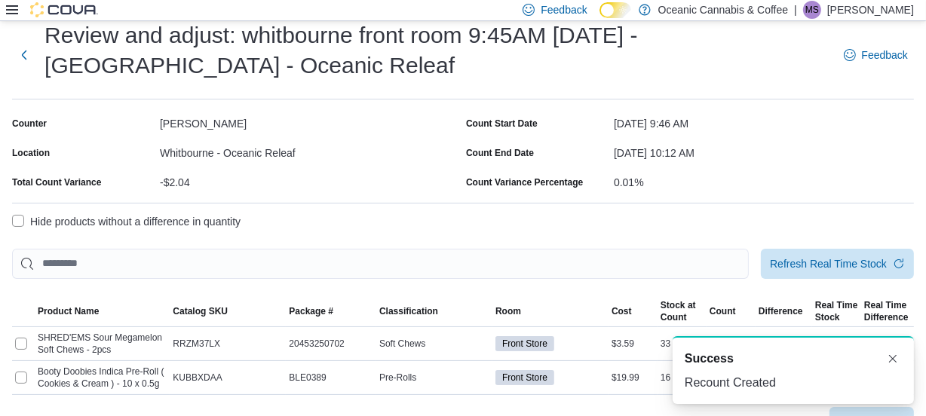
scroll to position [0, 0]
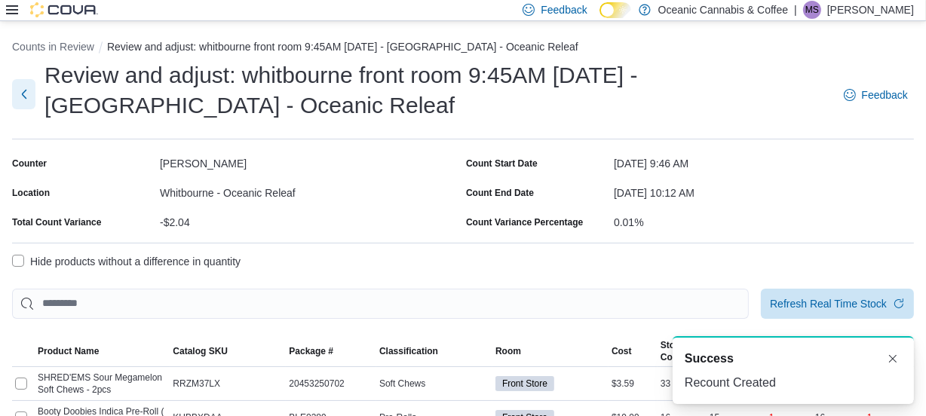
click at [30, 97] on button "Next" at bounding box center [23, 94] width 23 height 30
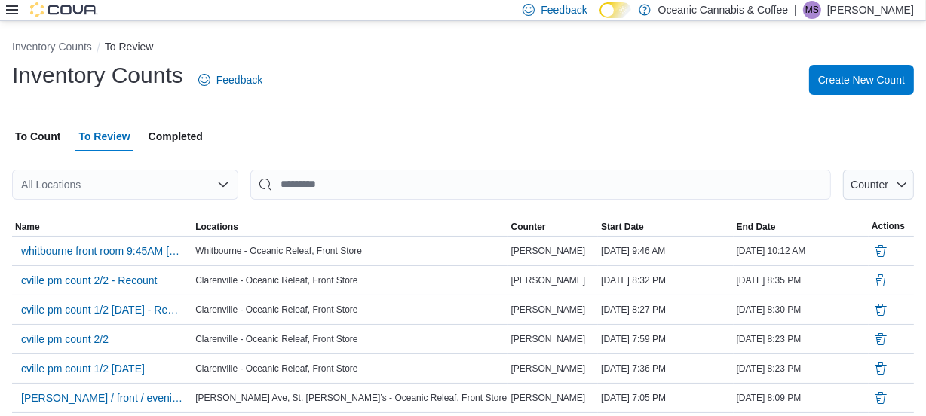
click at [45, 139] on span "To Count" at bounding box center [37, 136] width 45 height 30
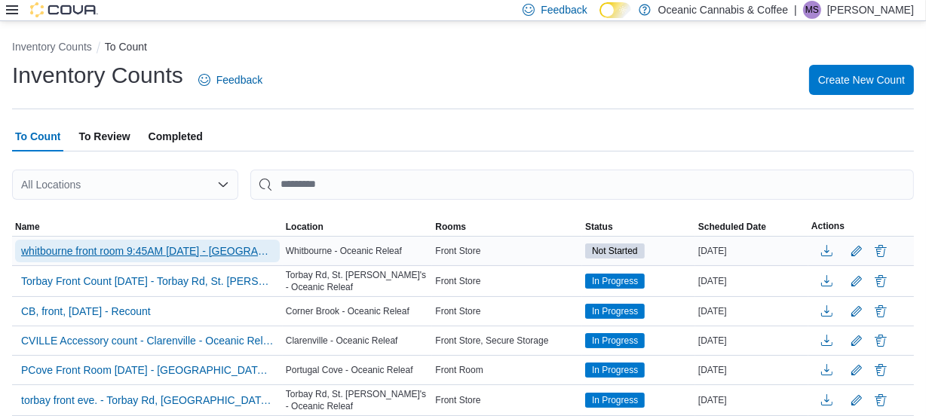
click at [93, 248] on span "whitbourne front room 9:45AM [DATE] - [GEOGRAPHIC_DATA] - [GEOGRAPHIC_DATA] Rel…" at bounding box center [147, 251] width 253 height 15
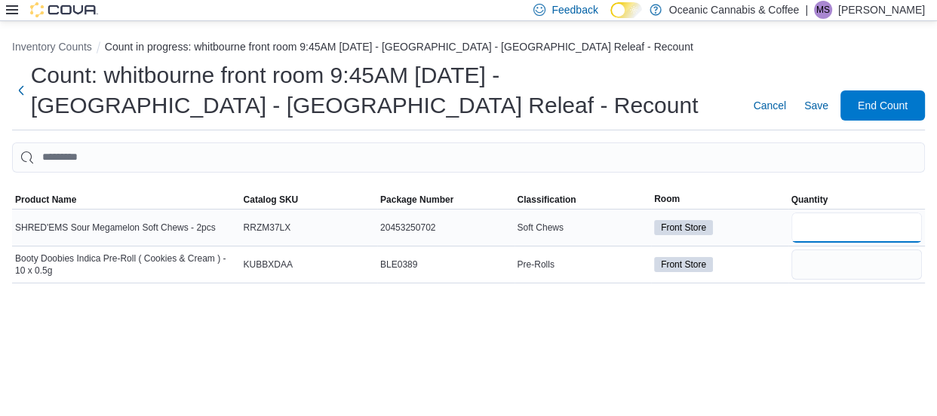
click at [827, 233] on input "number" at bounding box center [856, 228] width 131 height 30
click at [892, 81] on div "Count: whitbourne front room 9:45AM [DATE] - [GEOGRAPHIC_DATA] - [GEOGRAPHIC_DA…" at bounding box center [468, 90] width 913 height 60
click at [891, 98] on span "End Count" at bounding box center [883, 104] width 50 height 15
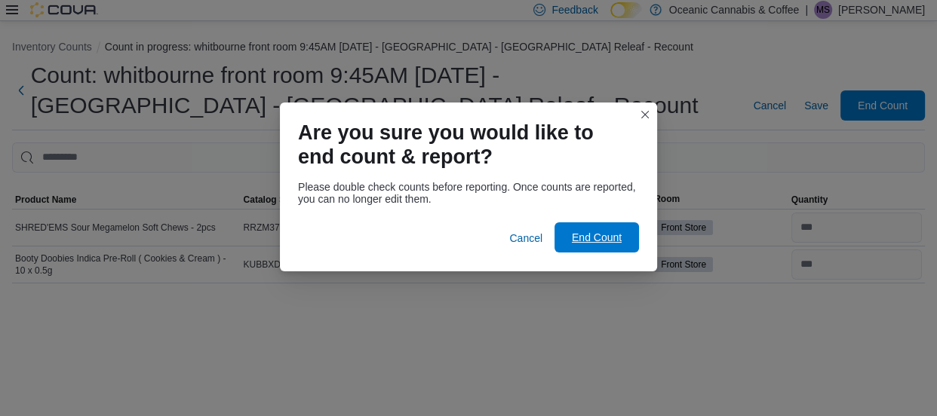
click at [575, 241] on span "End Count" at bounding box center [597, 237] width 50 height 15
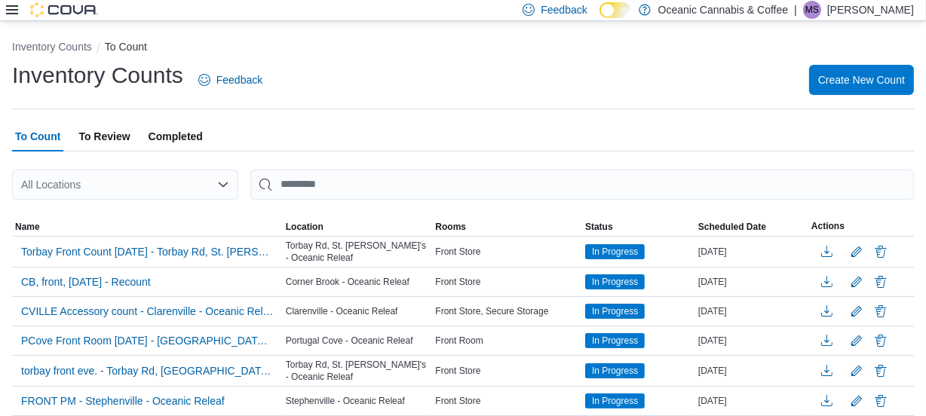
click at [97, 135] on span "To Review" at bounding box center [103, 136] width 51 height 30
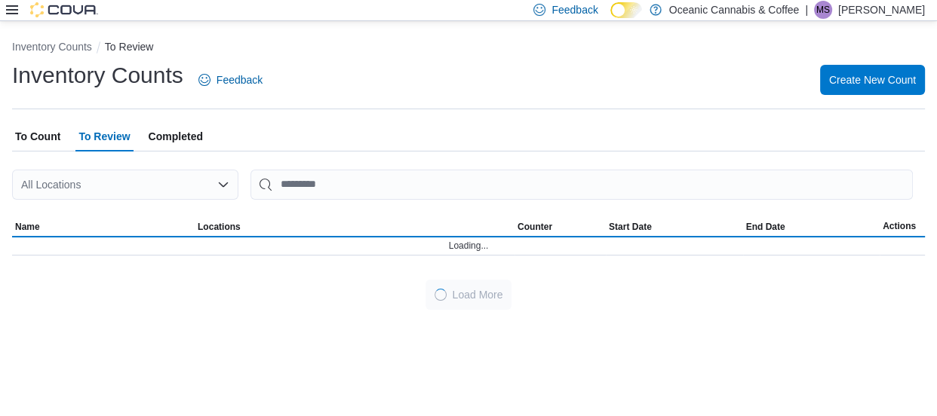
click at [90, 183] on div "All Locations" at bounding box center [125, 185] width 226 height 30
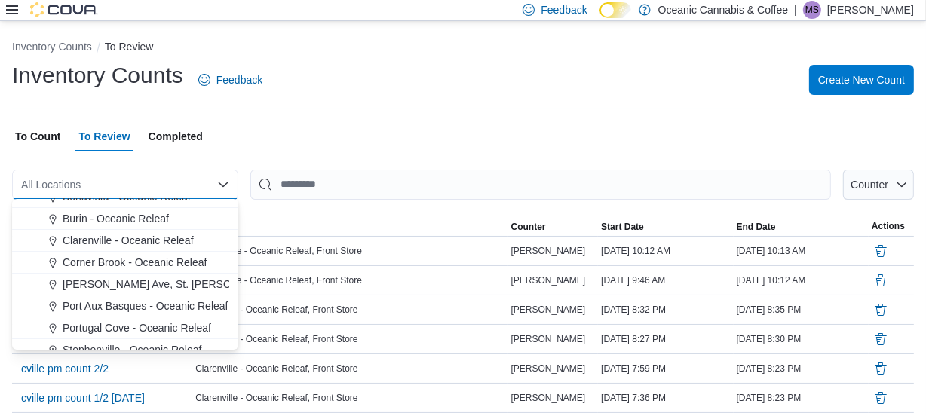
scroll to position [90, 0]
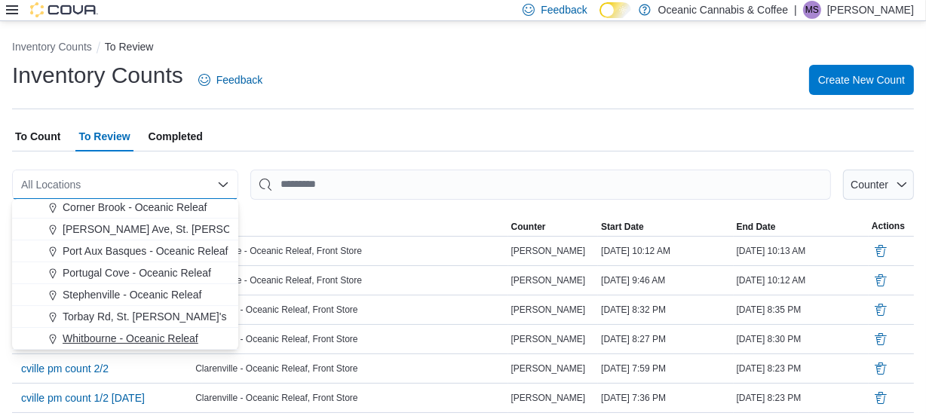
click at [113, 334] on span "Whitbourne - Oceanic Releaf" at bounding box center [131, 338] width 136 height 15
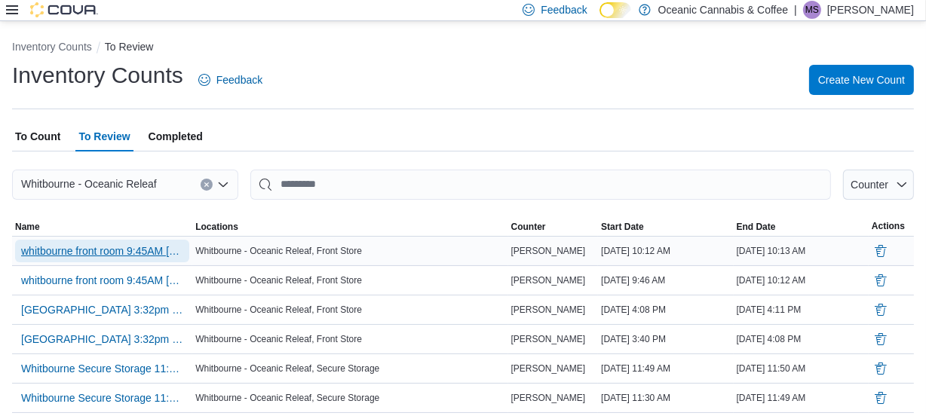
click at [113, 245] on span "whitbourne front room 9:45AM [DATE] - [GEOGRAPHIC_DATA] - [GEOGRAPHIC_DATA] Rel…" at bounding box center [102, 251] width 162 height 15
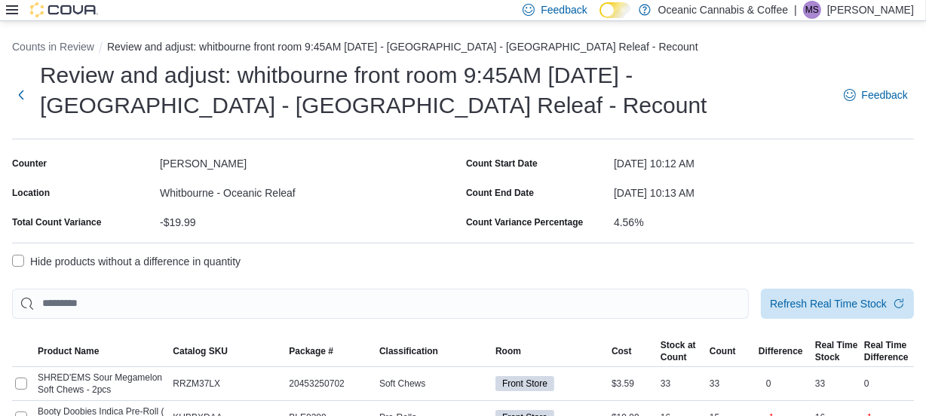
click at [18, 260] on label "Hide products without a difference in quantity" at bounding box center [126, 262] width 229 height 18
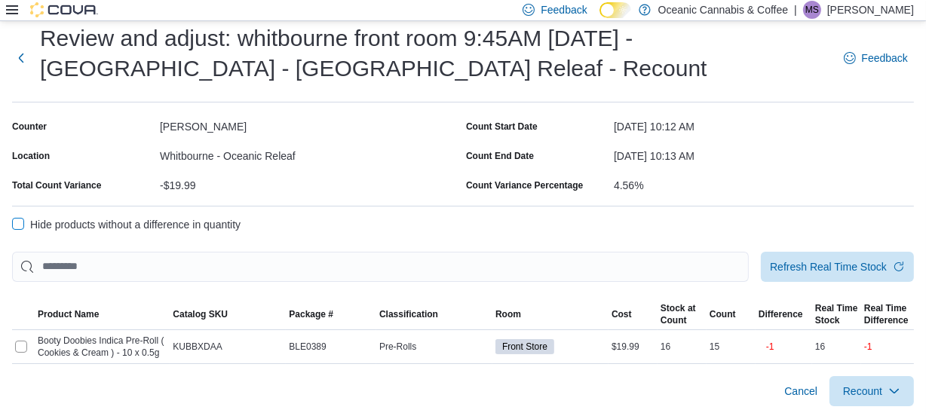
scroll to position [38, 0]
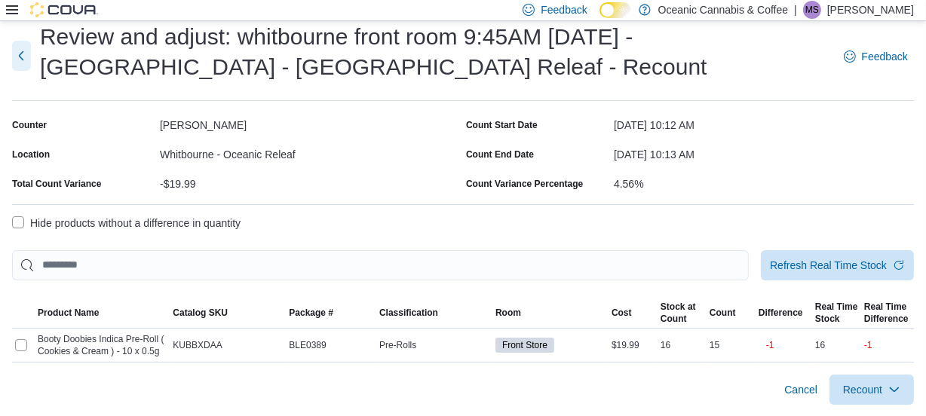
click at [20, 52] on button "Next" at bounding box center [21, 56] width 19 height 30
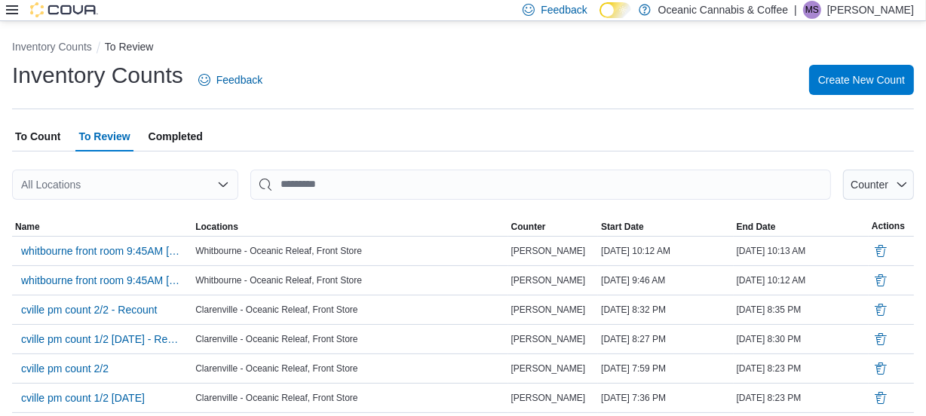
click at [112, 180] on div "All Locations" at bounding box center [125, 185] width 226 height 30
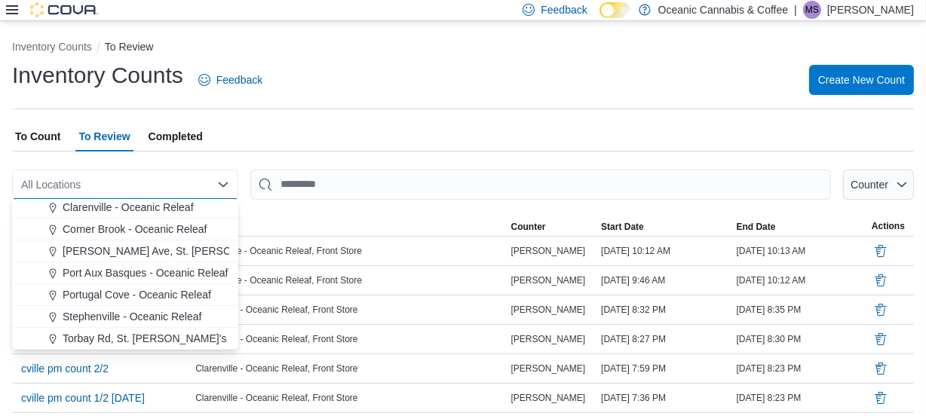
scroll to position [90, 0]
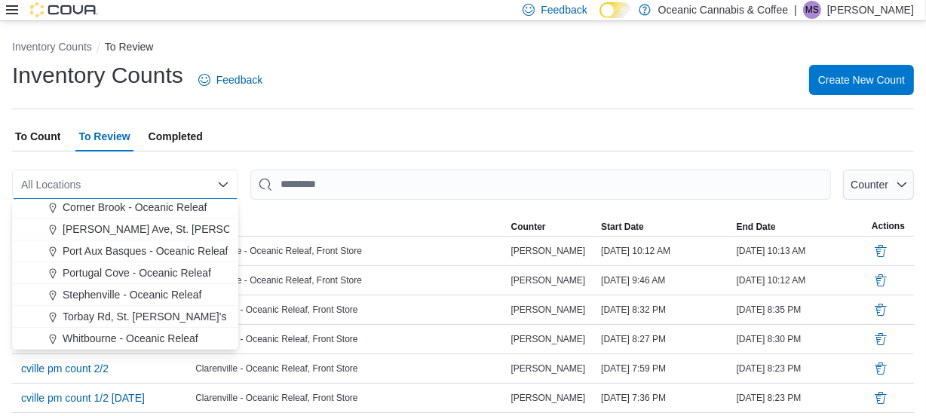
drag, startPoint x: 134, startPoint y: 339, endPoint x: 121, endPoint y: 333, distance: 14.5
click at [132, 338] on span "Whitbourne - Oceanic Releaf" at bounding box center [131, 338] width 136 height 15
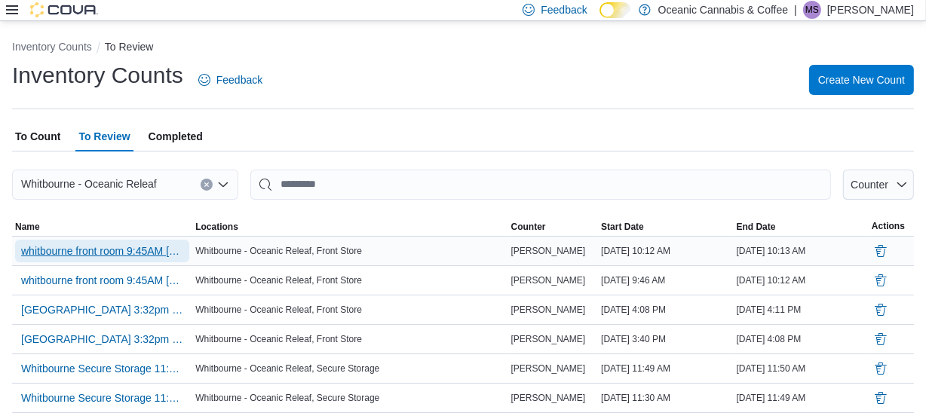
click at [100, 245] on span "whitbourne front room 9:45AM [DATE] - [GEOGRAPHIC_DATA] - [GEOGRAPHIC_DATA] Rel…" at bounding box center [102, 251] width 162 height 15
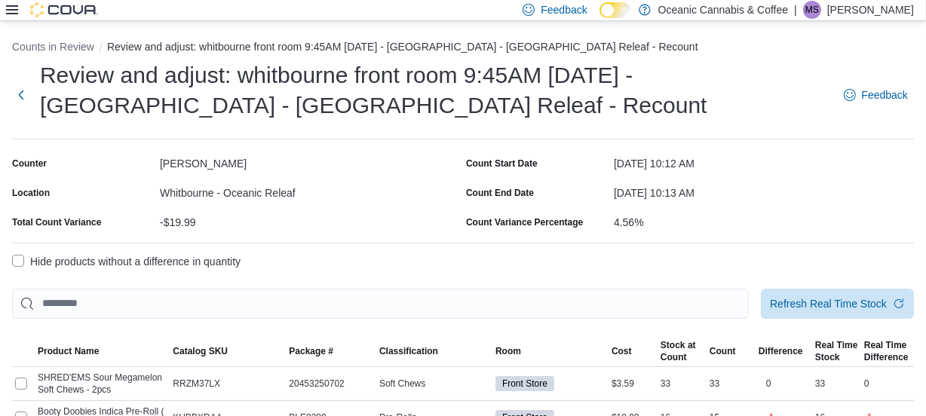
click at [17, 256] on label "Hide products without a difference in quantity" at bounding box center [126, 262] width 229 height 18
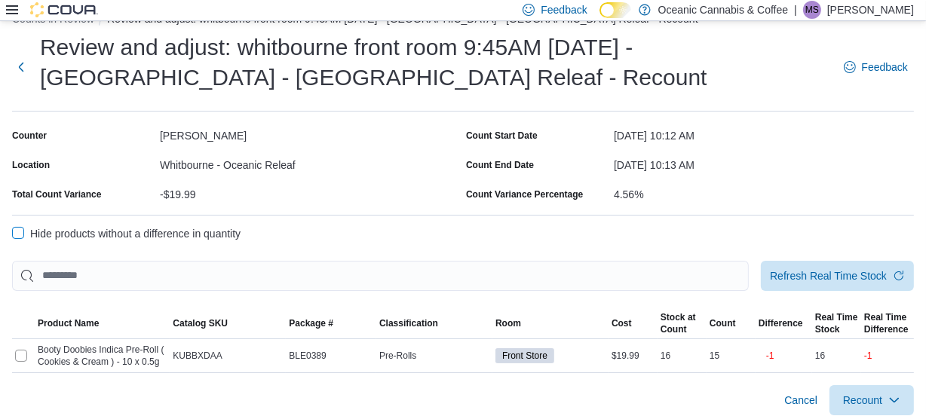
scroll to position [38, 0]
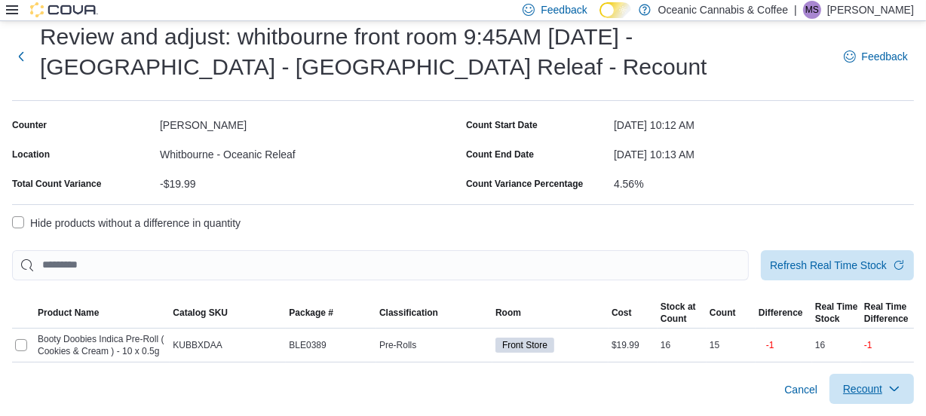
click at [874, 387] on span "Recount" at bounding box center [862, 389] width 39 height 15
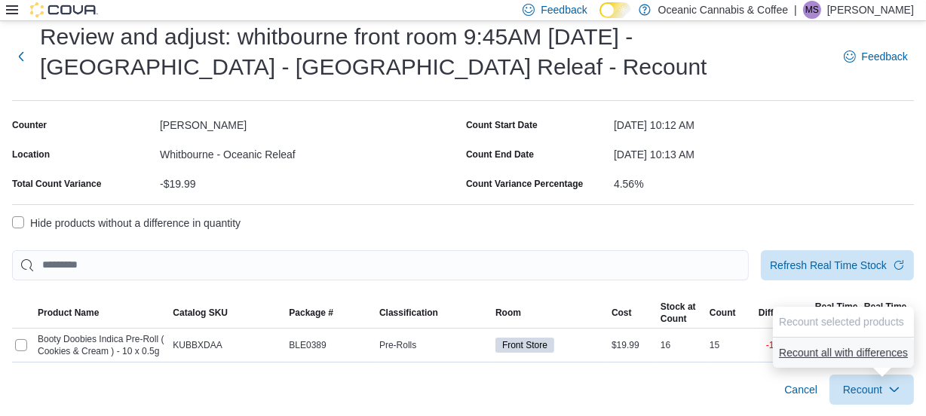
click at [873, 346] on span "Recount all with differences" at bounding box center [843, 353] width 129 height 15
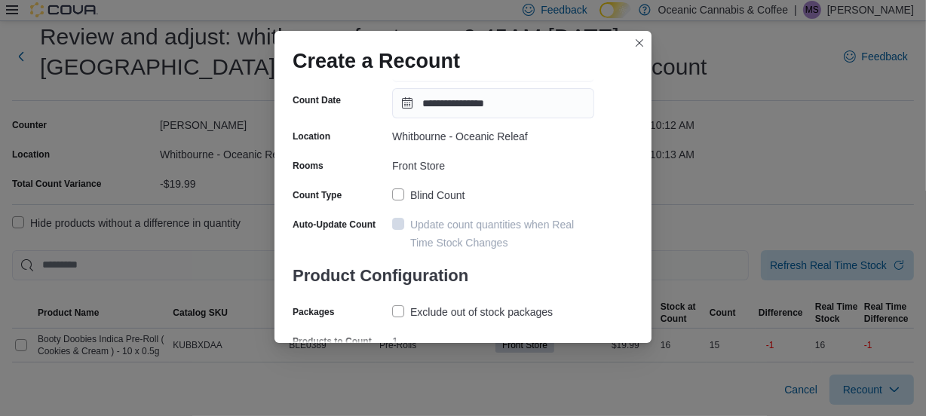
scroll to position [134, 0]
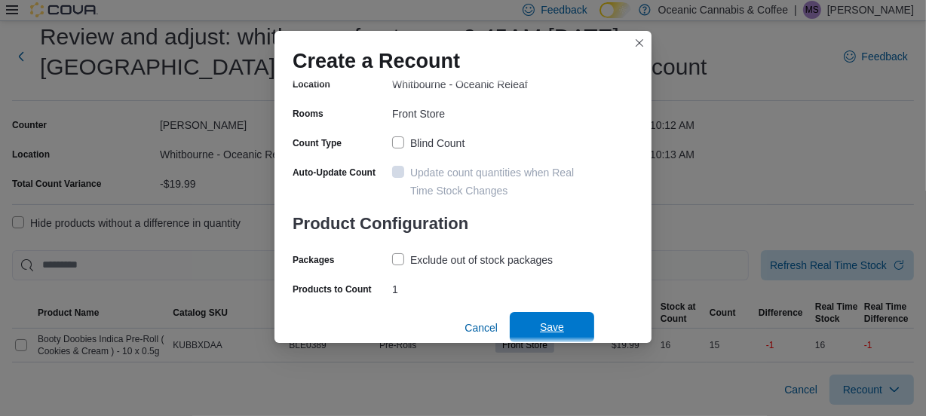
click at [560, 324] on span "Save" at bounding box center [552, 327] width 24 height 15
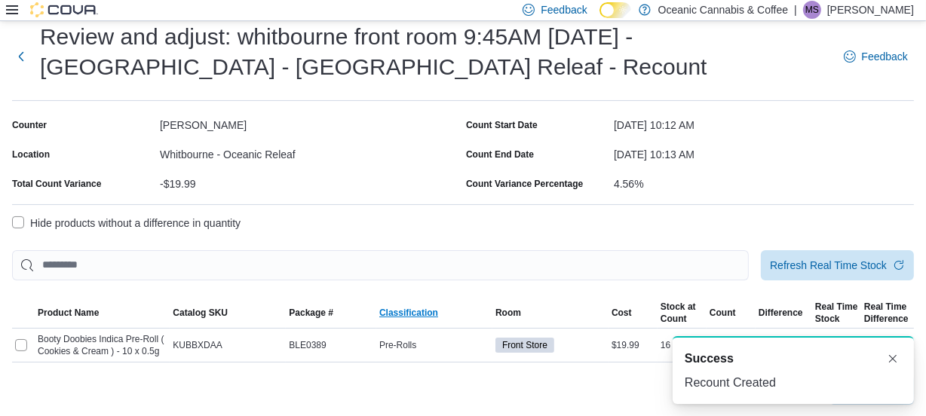
scroll to position [0, 0]
click at [23, 51] on button "Next" at bounding box center [21, 56] width 19 height 30
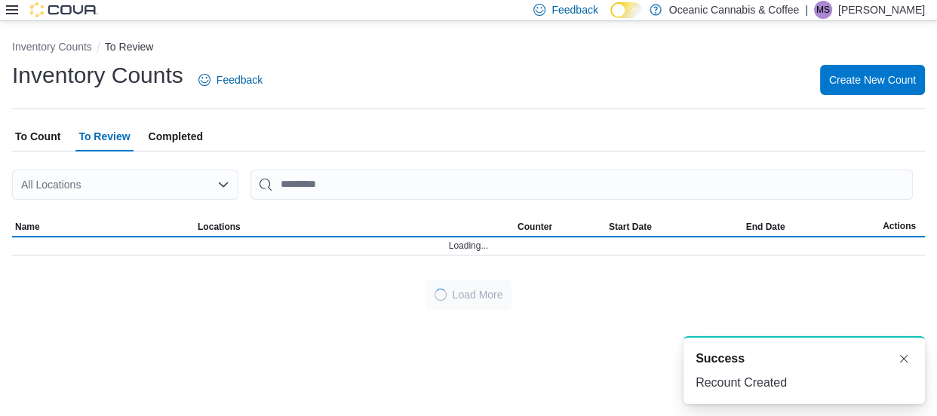
click at [74, 183] on div "All Locations" at bounding box center [125, 185] width 226 height 30
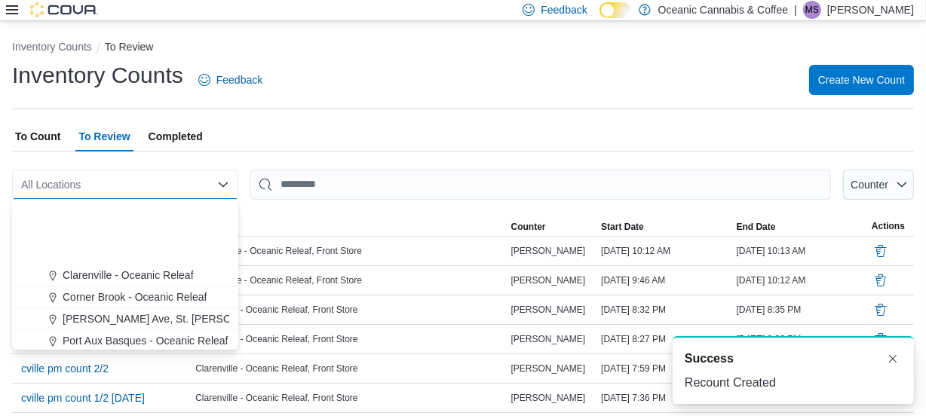
scroll to position [90, 0]
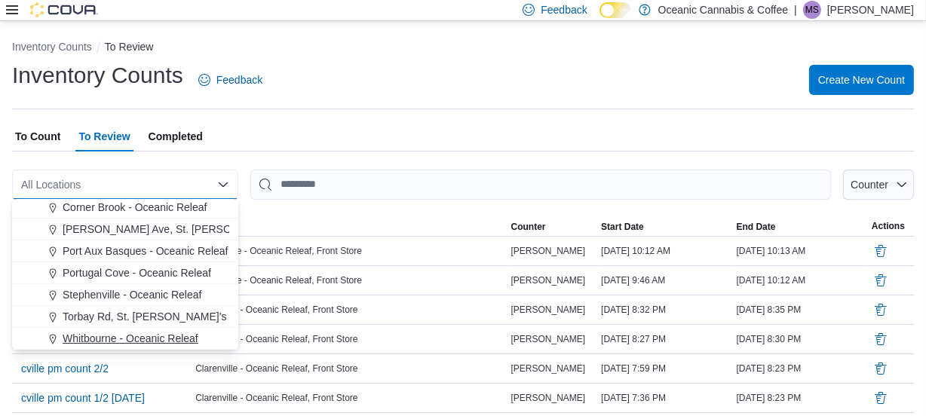
click at [110, 337] on span "Whitbourne - Oceanic Releaf" at bounding box center [131, 338] width 136 height 15
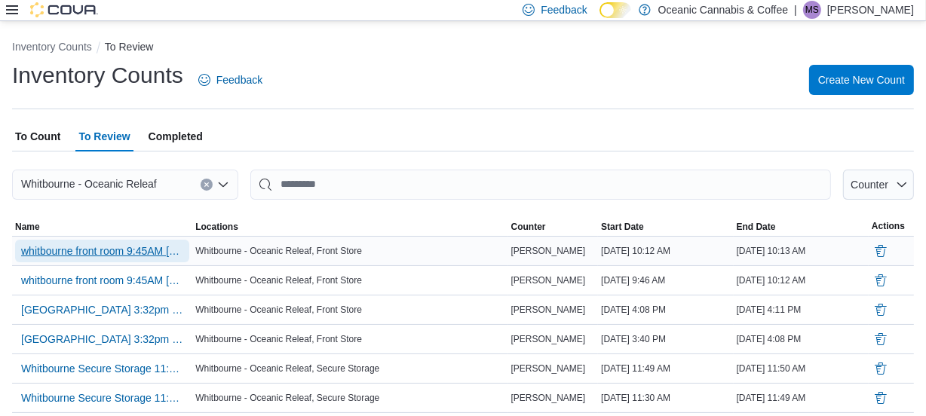
click at [152, 244] on span "whitbourne front room 9:45AM [DATE] - [GEOGRAPHIC_DATA] - [GEOGRAPHIC_DATA] Rel…" at bounding box center [102, 251] width 162 height 15
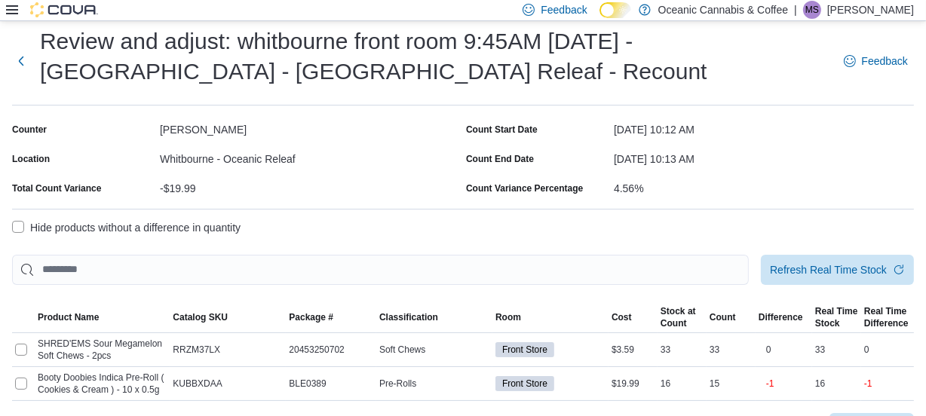
scroll to position [68, 0]
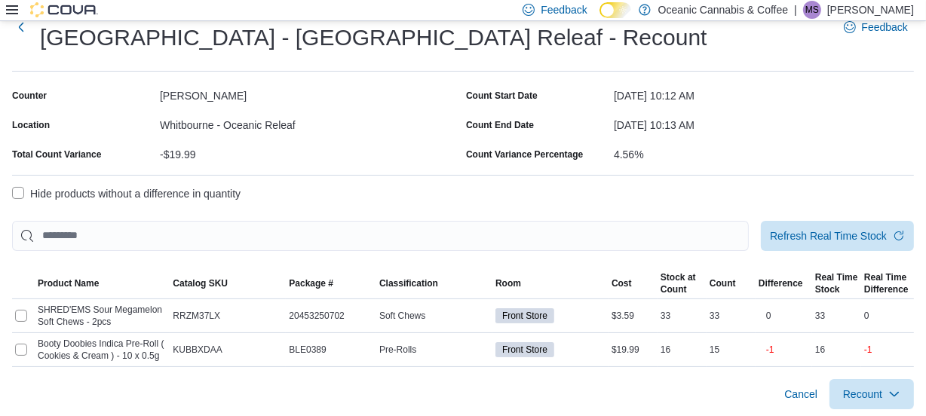
click at [21, 193] on label "Hide products without a difference in quantity" at bounding box center [126, 194] width 229 height 18
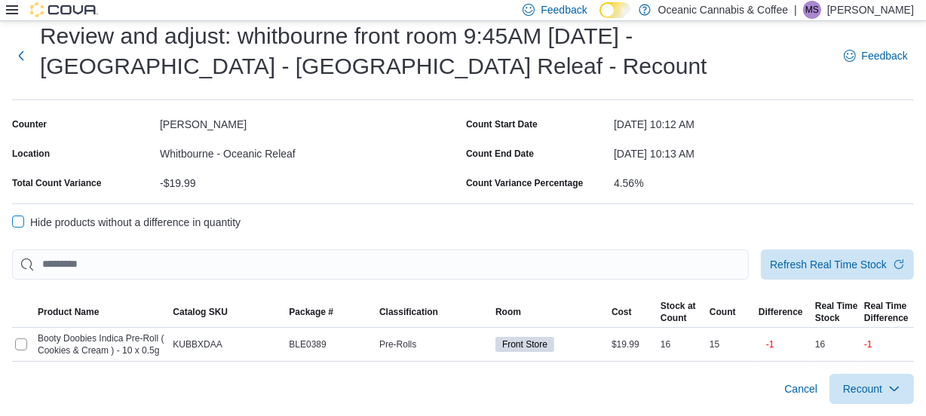
scroll to position [38, 0]
click at [23, 59] on button "Next" at bounding box center [21, 56] width 19 height 30
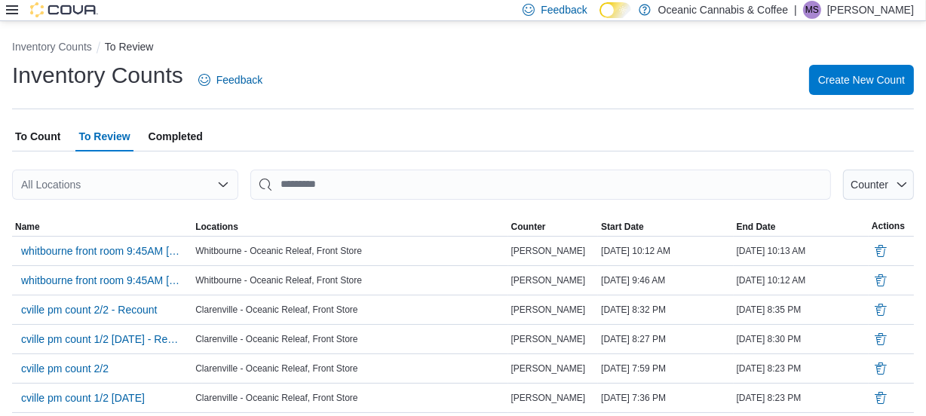
click at [45, 136] on span "To Count" at bounding box center [37, 136] width 45 height 30
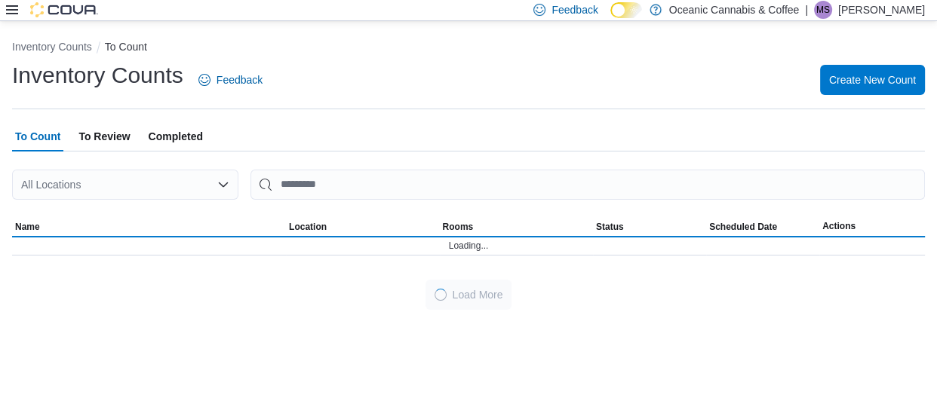
click at [72, 182] on div "All Locations" at bounding box center [125, 185] width 226 height 30
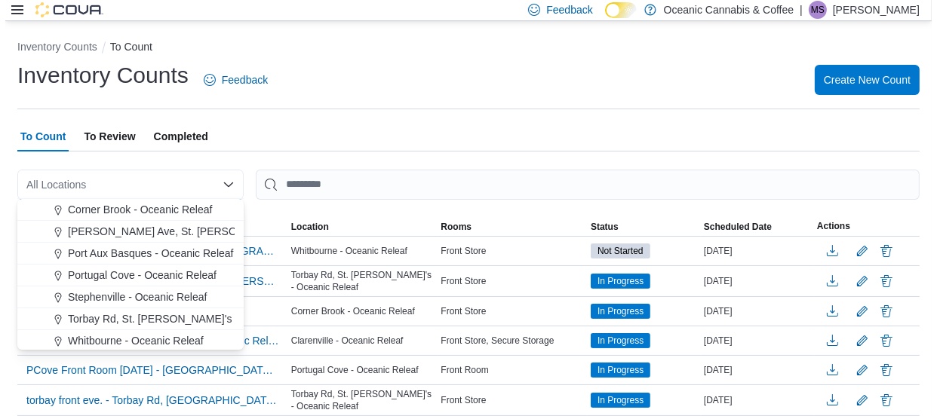
scroll to position [90, 0]
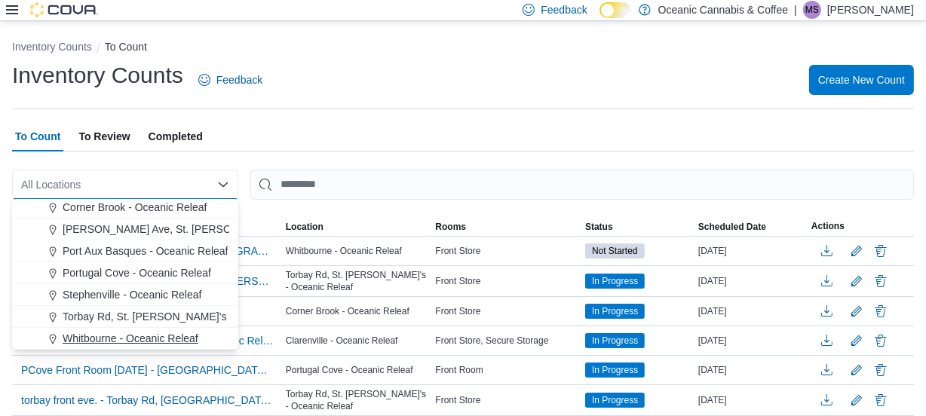
click at [111, 333] on span "Whitbourne - Oceanic Releaf" at bounding box center [131, 338] width 136 height 15
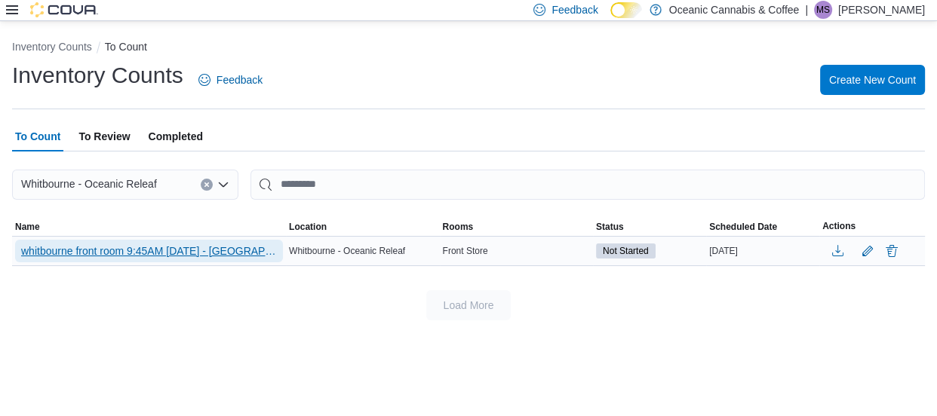
click at [103, 247] on span "whitbourne front room 9:45AM [DATE] - [GEOGRAPHIC_DATA] - [GEOGRAPHIC_DATA] Rel…" at bounding box center [149, 251] width 256 height 15
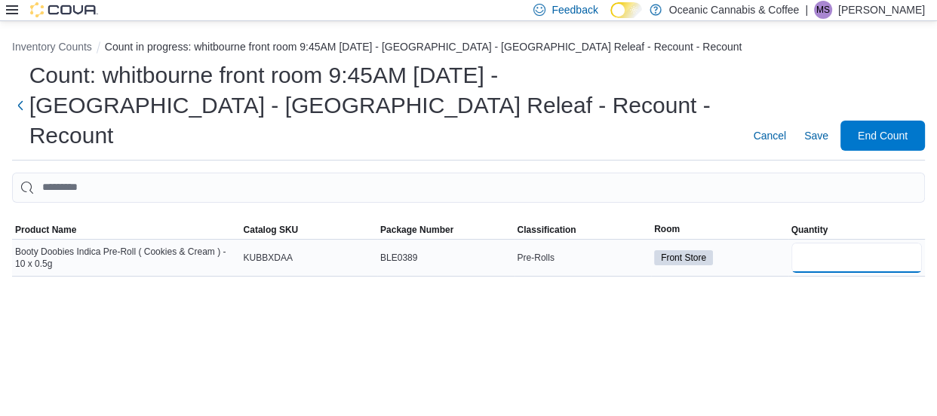
click at [834, 243] on input "number" at bounding box center [856, 258] width 131 height 30
click at [818, 128] on span "Save" at bounding box center [816, 135] width 24 height 15
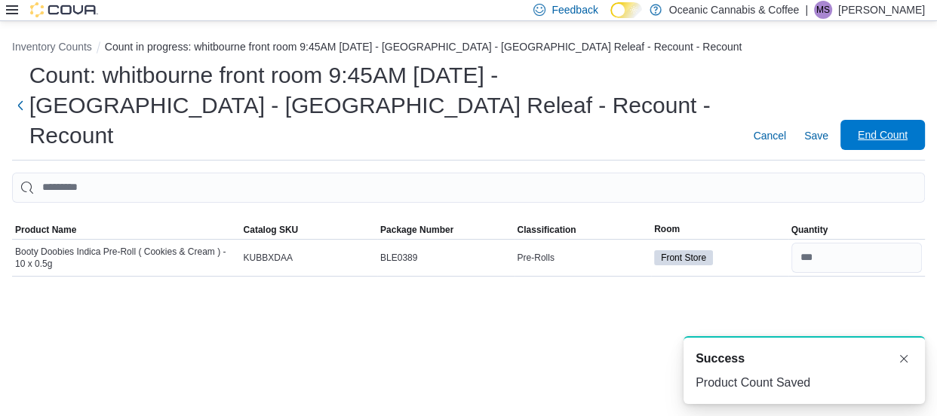
click at [875, 127] on span "End Count" at bounding box center [883, 134] width 50 height 15
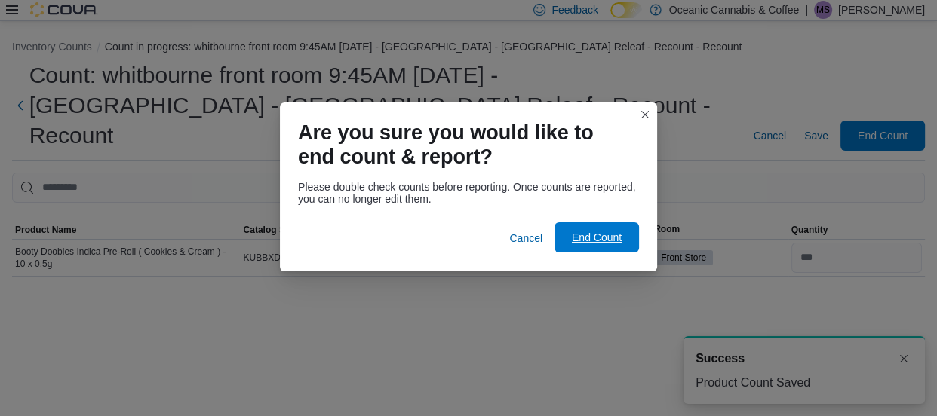
click at [615, 235] on span "End Count" at bounding box center [597, 237] width 50 height 15
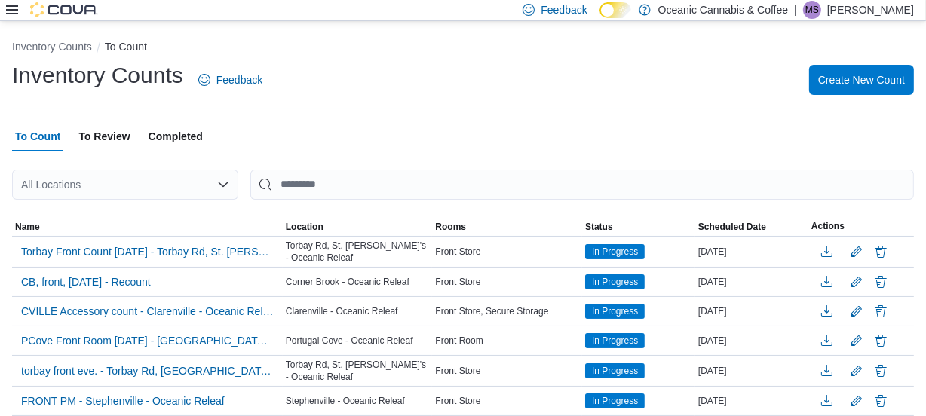
click at [106, 131] on span "To Review" at bounding box center [103, 136] width 51 height 30
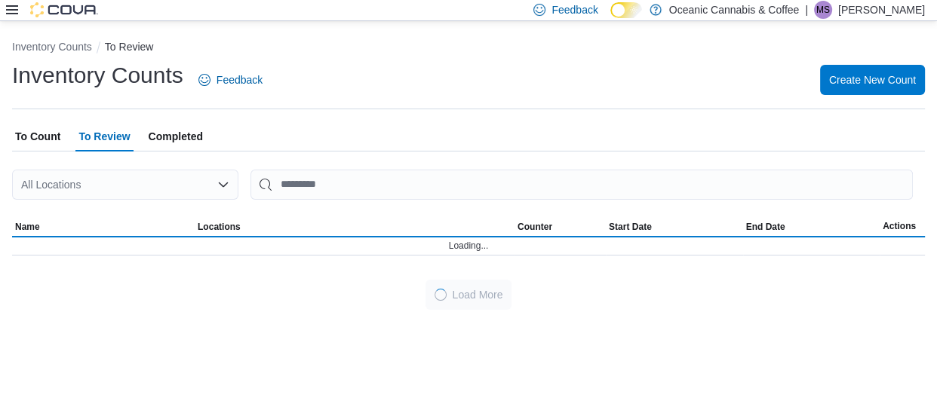
click at [109, 185] on div "All Locations" at bounding box center [125, 185] width 226 height 30
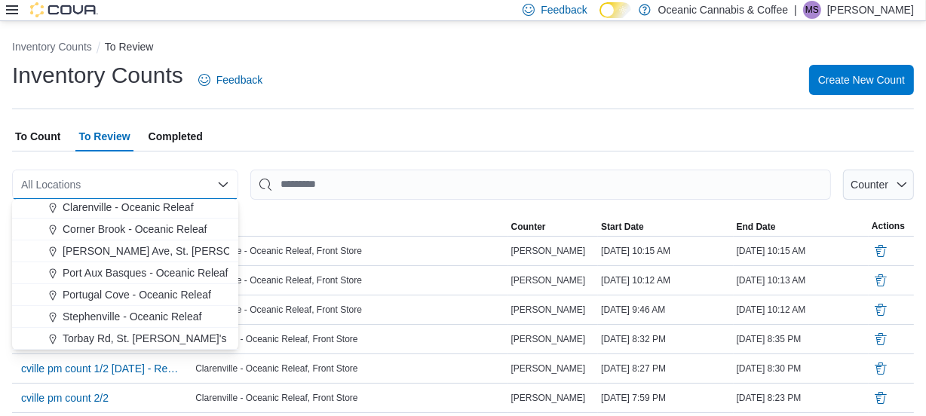
scroll to position [90, 0]
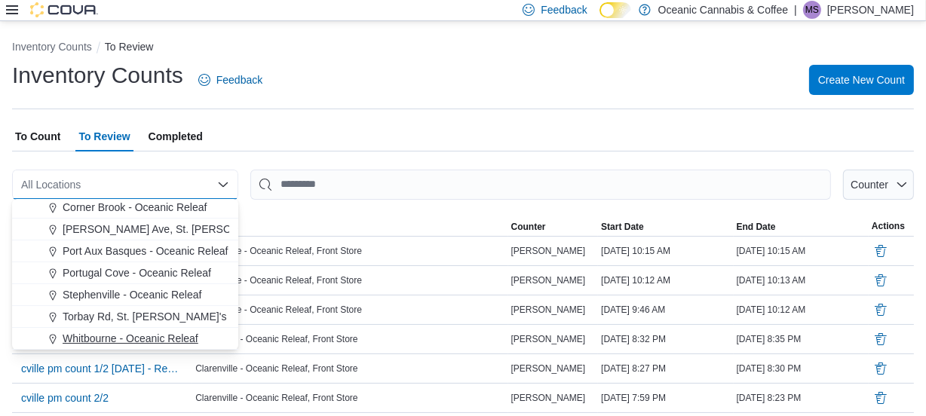
click at [115, 336] on span "Whitbourne - Oceanic Releaf" at bounding box center [131, 338] width 136 height 15
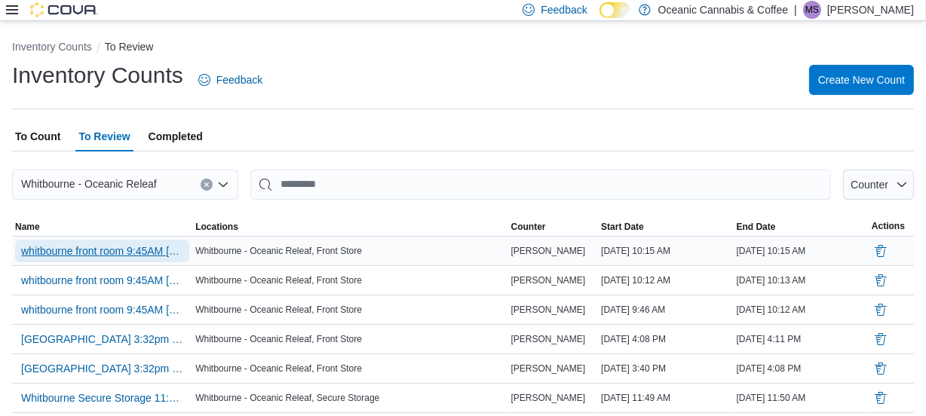
click at [117, 249] on span "whitbourne front room 9:45AM [DATE] - [GEOGRAPHIC_DATA] - [GEOGRAPHIC_DATA] Rel…" at bounding box center [102, 251] width 162 height 15
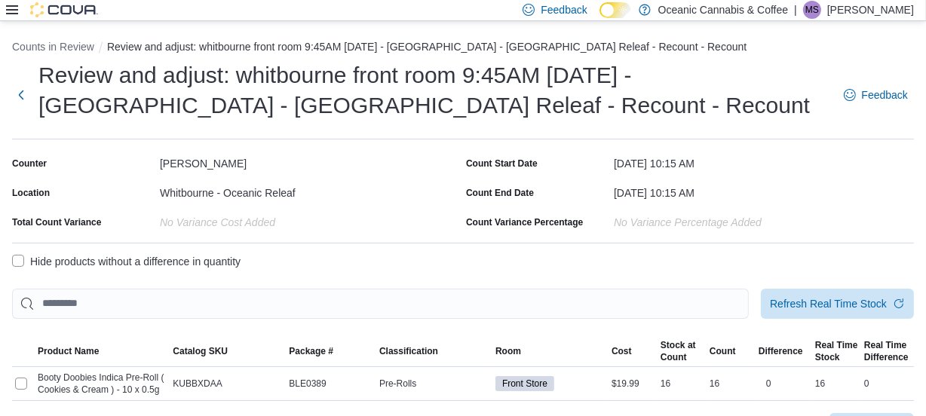
click at [16, 259] on label "Hide products without a difference in quantity" at bounding box center [126, 262] width 229 height 18
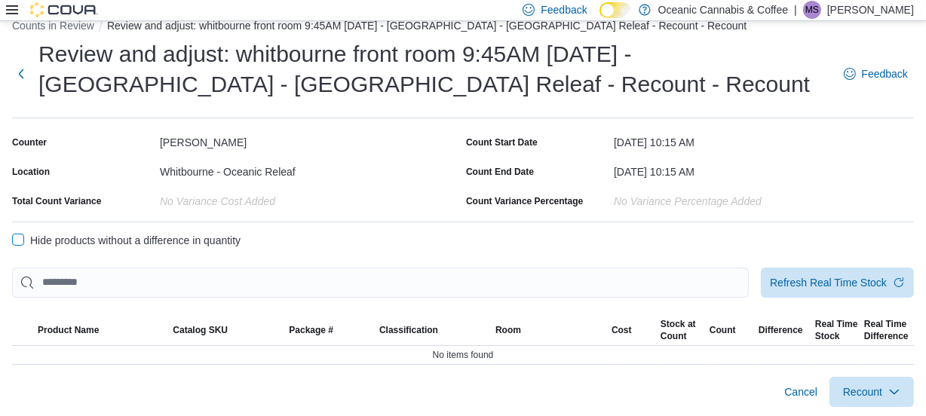
scroll to position [23, 0]
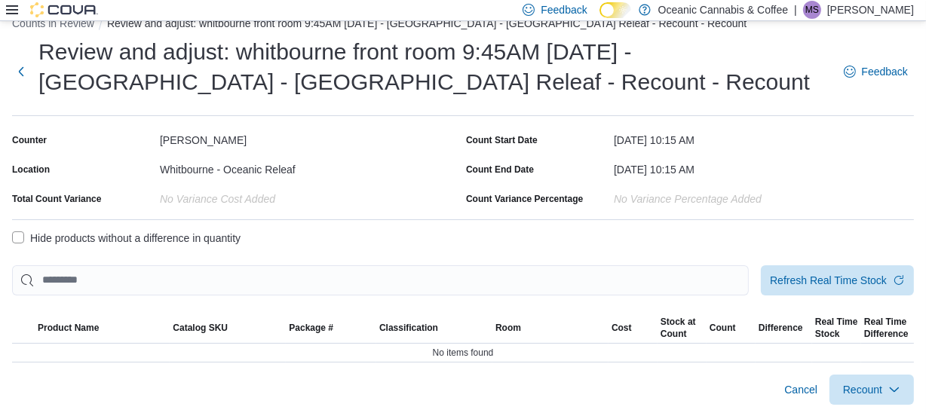
click at [12, 11] on icon at bounding box center [12, 10] width 12 height 12
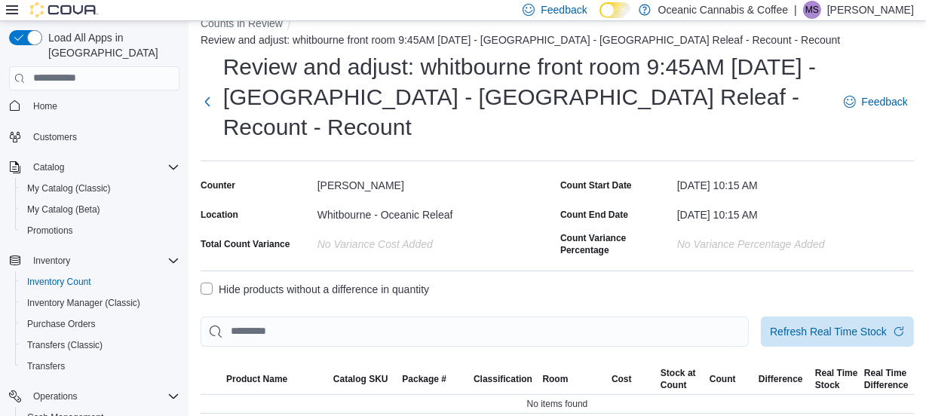
scroll to position [0, 0]
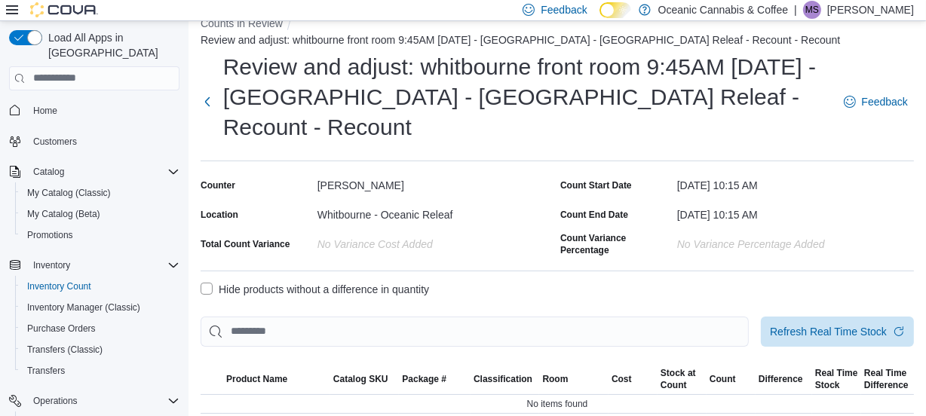
click at [875, 14] on p "[PERSON_NAME]" at bounding box center [871, 10] width 87 height 18
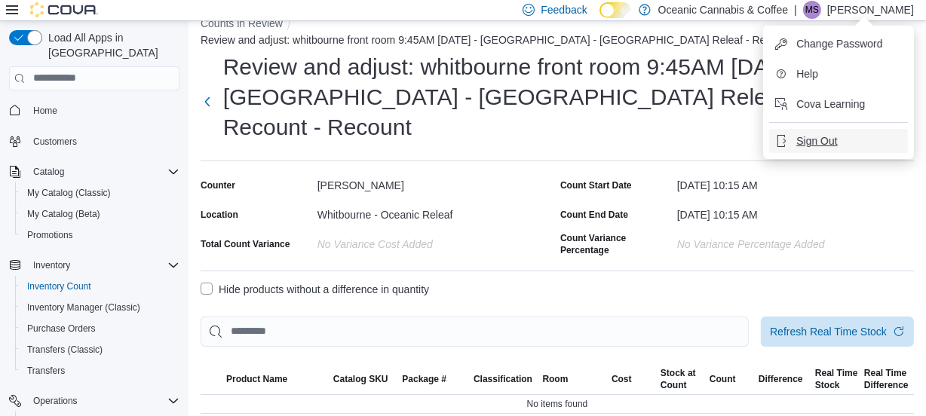
drag, startPoint x: 828, startPoint y: 141, endPoint x: 786, endPoint y: 134, distance: 42.9
click at [823, 139] on span "Sign Out" at bounding box center [817, 141] width 41 height 15
